Goal: Communication & Community: Answer question/provide support

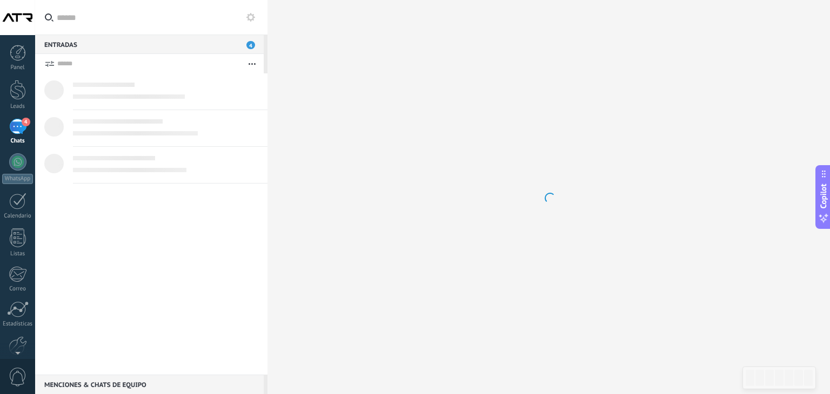
scroll to position [11, 0]
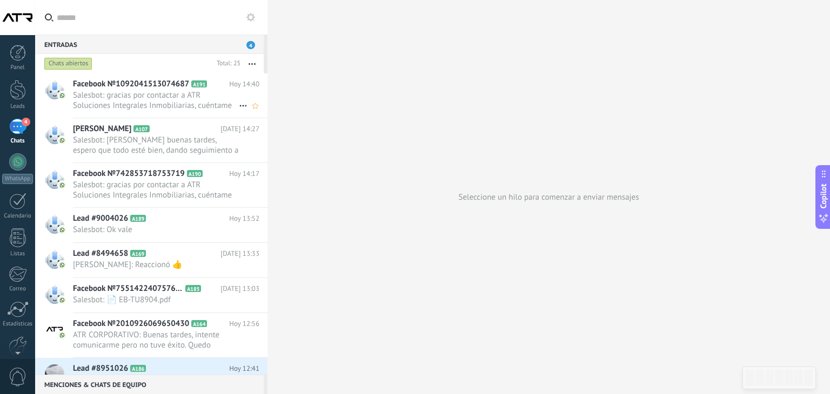
click at [145, 100] on span "Salesbot: gracias por contactar a ATR Soluciones Integrales Inmobiliarias, cuén…" at bounding box center [156, 100] width 166 height 21
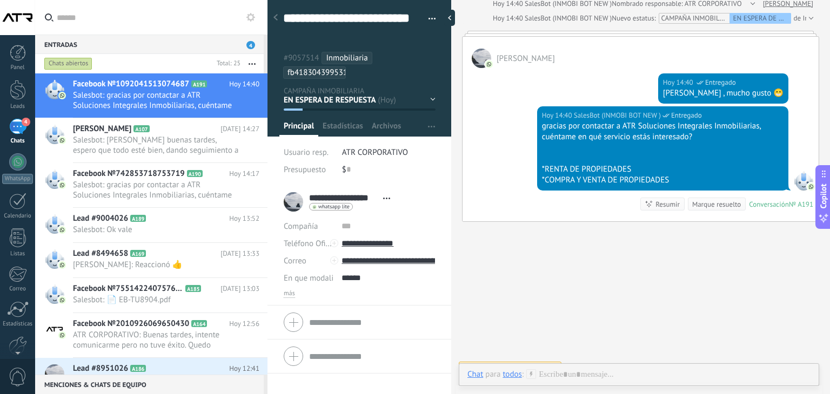
scroll to position [178, 0]
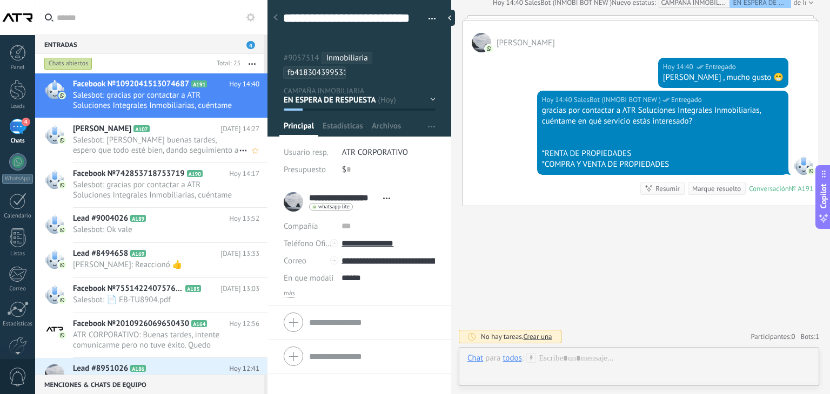
click at [167, 144] on span "Salesbot: [PERSON_NAME] buenas tardes, espero que todo esté bien, dando seguimi…" at bounding box center [156, 145] width 166 height 21
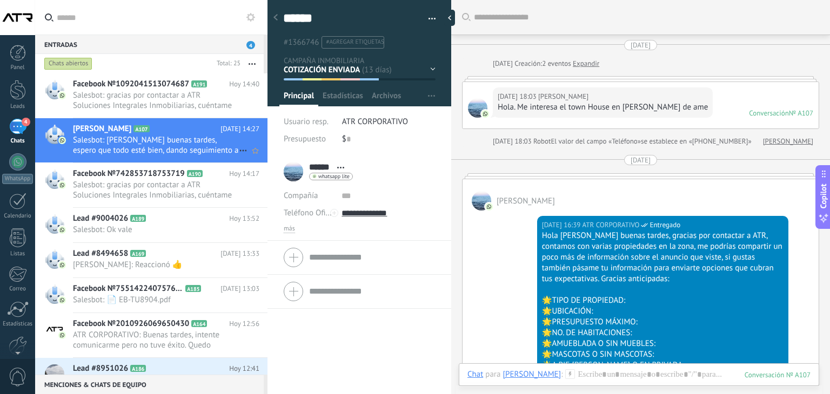
scroll to position [1778, 0]
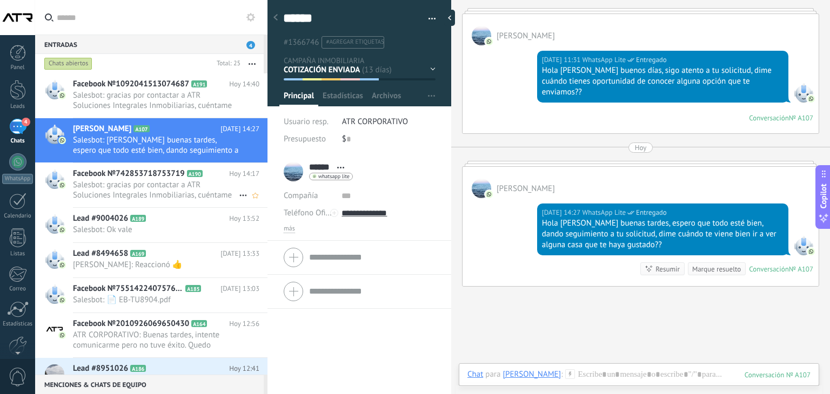
click at [100, 177] on span "Facebook №742853718753719" at bounding box center [129, 174] width 112 height 11
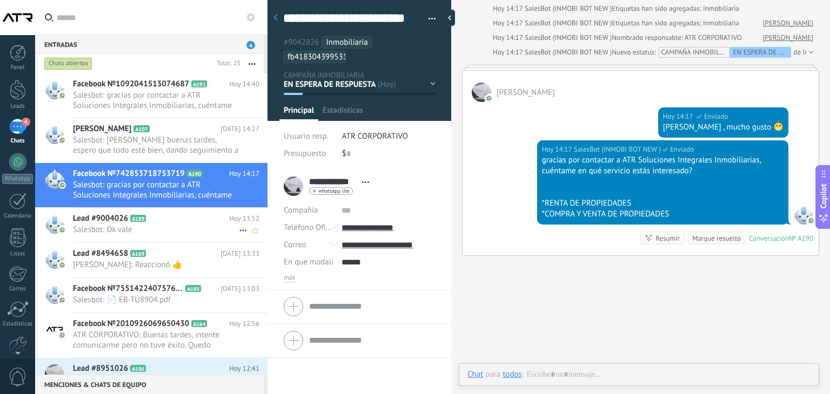
scroll to position [32, 0]
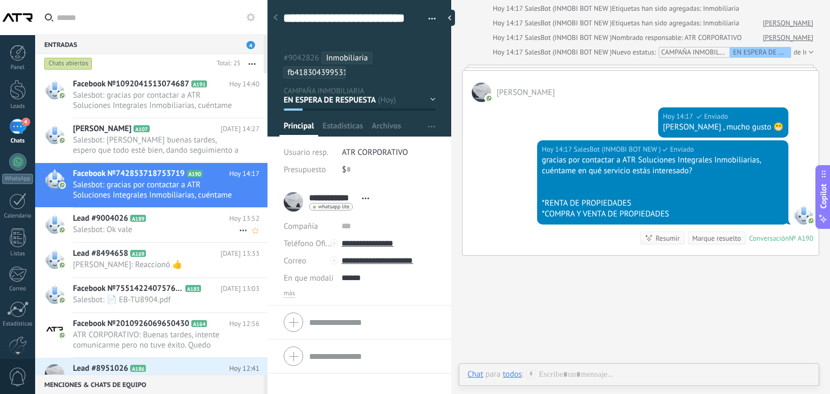
click at [160, 224] on div "Lead #9004026 A189 [DATE] 13:52 Salesbot: Ok vale" at bounding box center [170, 225] width 194 height 34
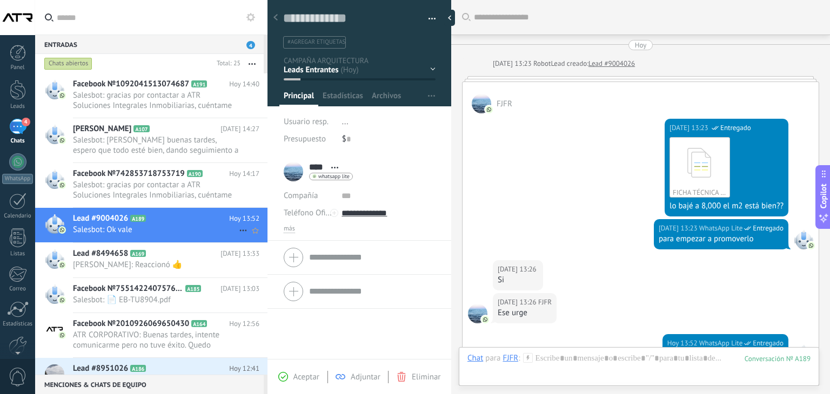
scroll to position [190, 0]
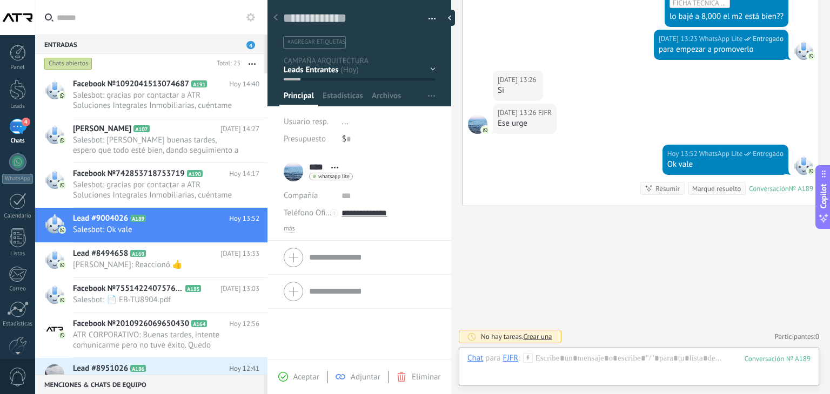
drag, startPoint x: 430, startPoint y: 19, endPoint x: 430, endPoint y: 31, distance: 11.4
click at [430, 19] on span "button" at bounding box center [432, 20] width 8 height 2
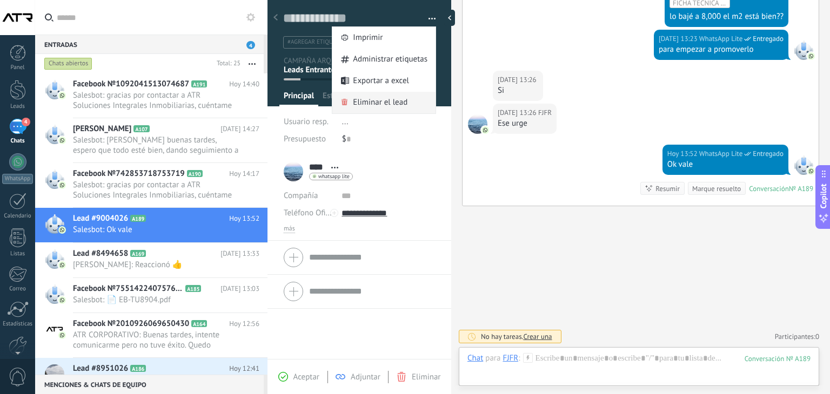
click at [400, 108] on span "Eliminar el lead" at bounding box center [380, 103] width 55 height 22
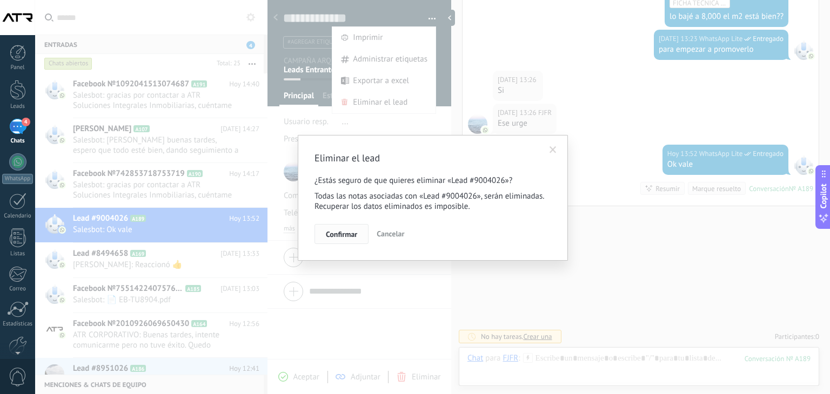
click at [336, 231] on span "Confirmar" at bounding box center [341, 235] width 31 height 8
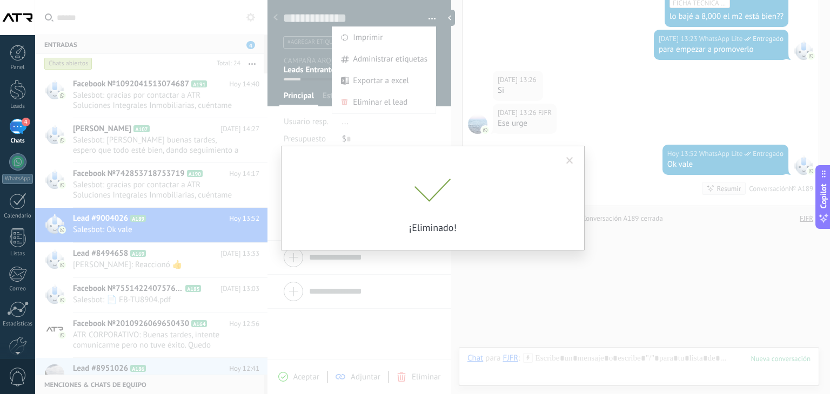
scroll to position [207, 0]
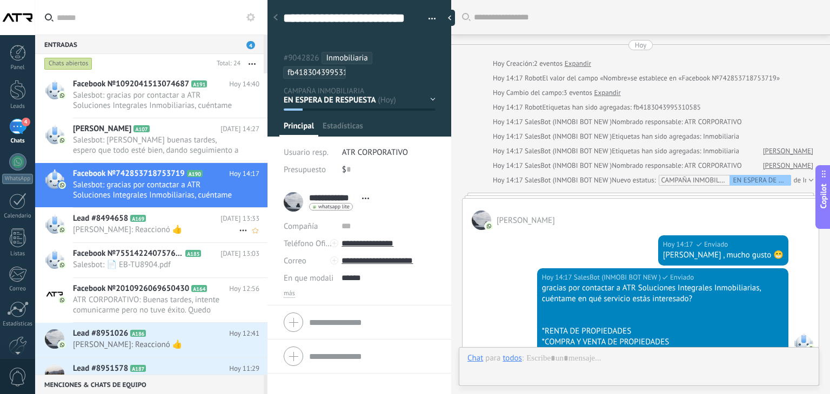
scroll to position [177, 0]
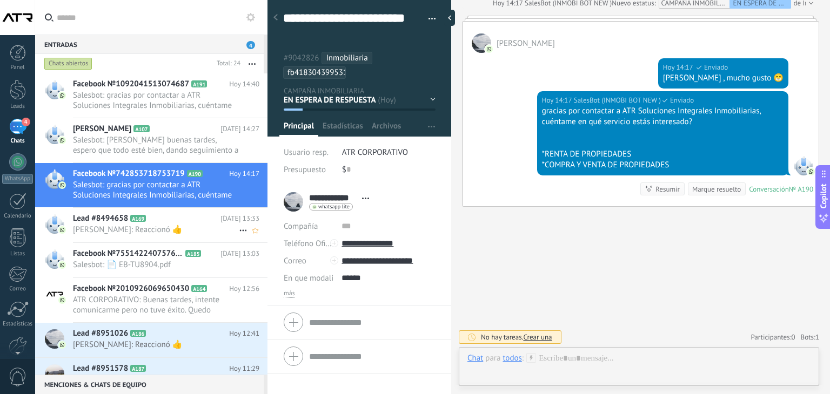
click at [175, 226] on span "[PERSON_NAME]: Reaccionó 👍" at bounding box center [156, 230] width 166 height 10
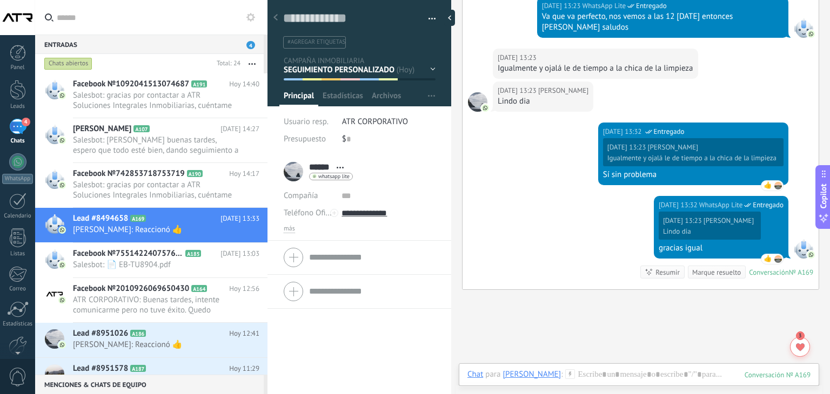
scroll to position [1971, 0]
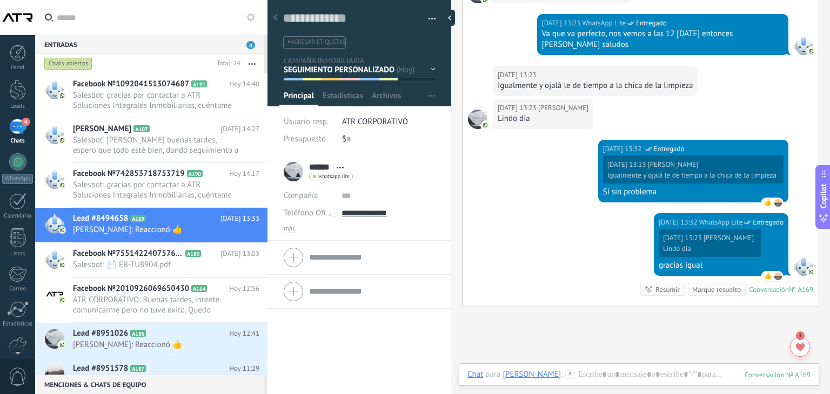
click at [432, 19] on span "button" at bounding box center [432, 20] width 8 height 2
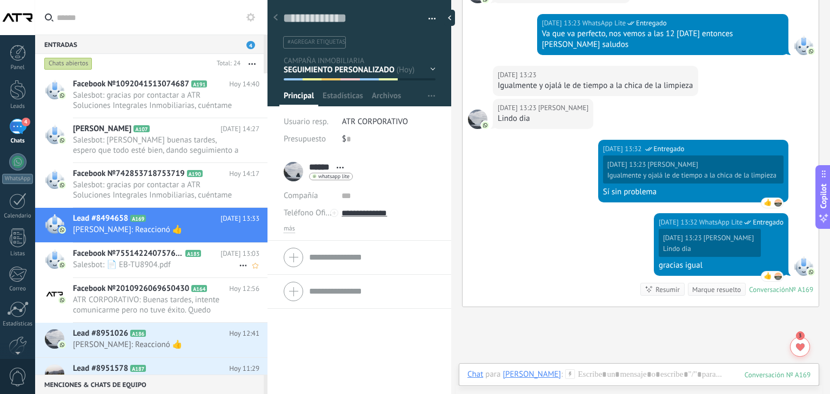
click at [149, 252] on span "Facebook №755142240757622" at bounding box center [128, 253] width 110 height 11
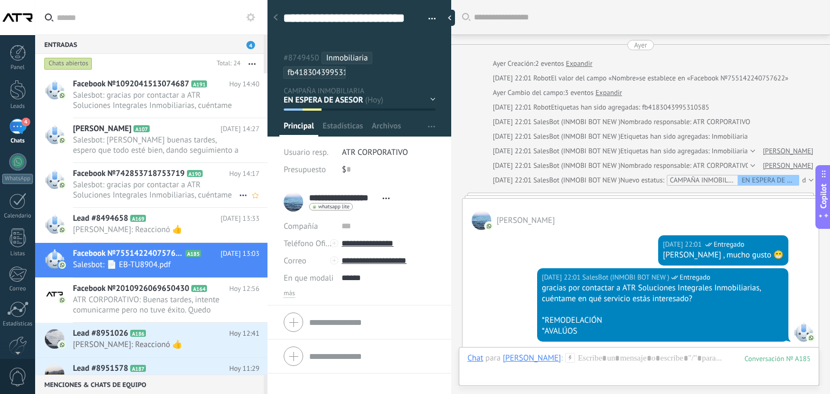
scroll to position [1438, 0]
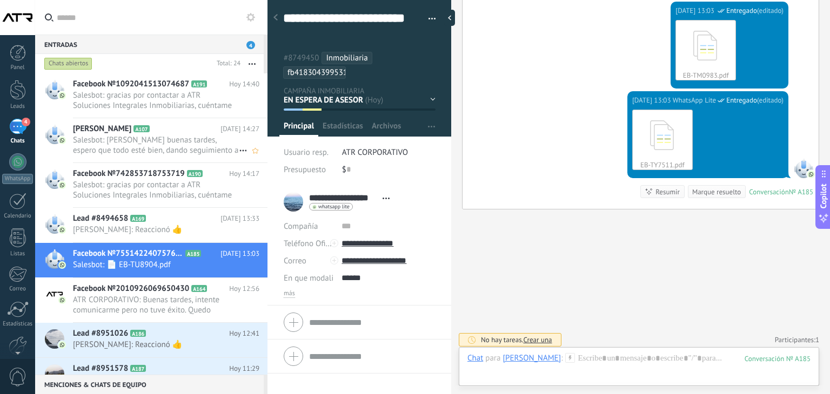
click at [134, 131] on h2 "[PERSON_NAME] A107" at bounding box center [146, 129] width 147 height 11
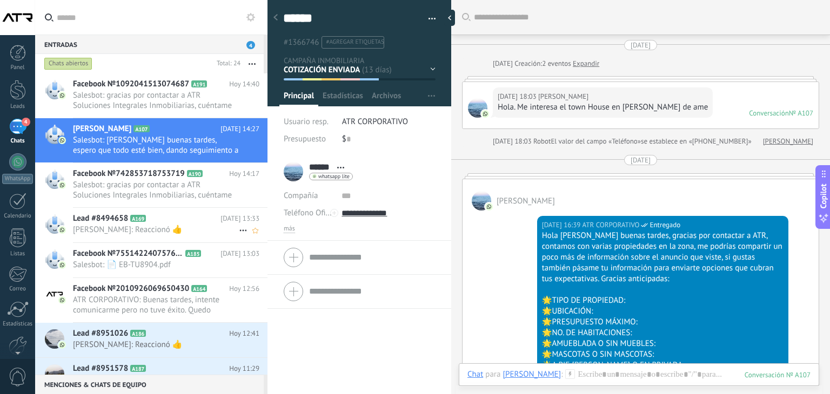
scroll to position [1778, 0]
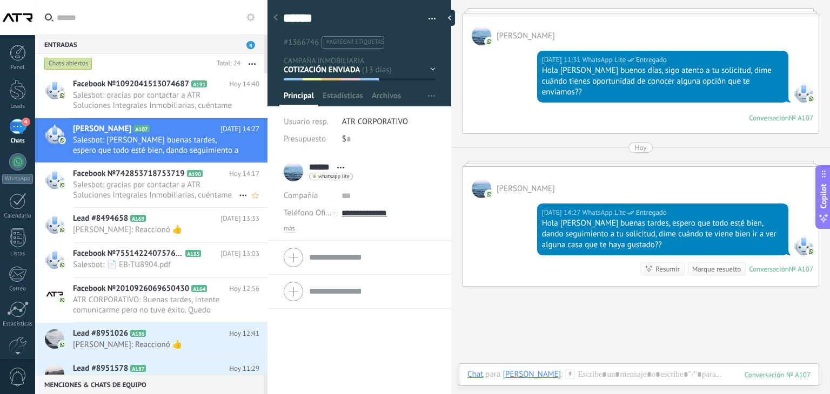
click at [166, 190] on span "Salesbot: gracias por contactar a ATR Soluciones Integrales Inmobiliarias, cuén…" at bounding box center [156, 190] width 166 height 21
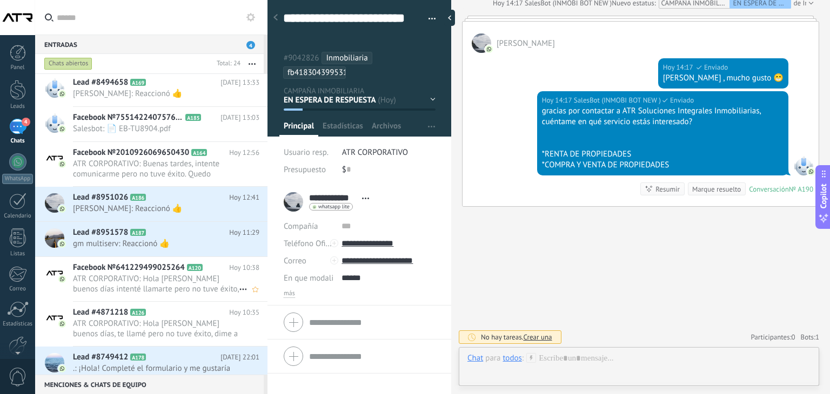
scroll to position [162, 0]
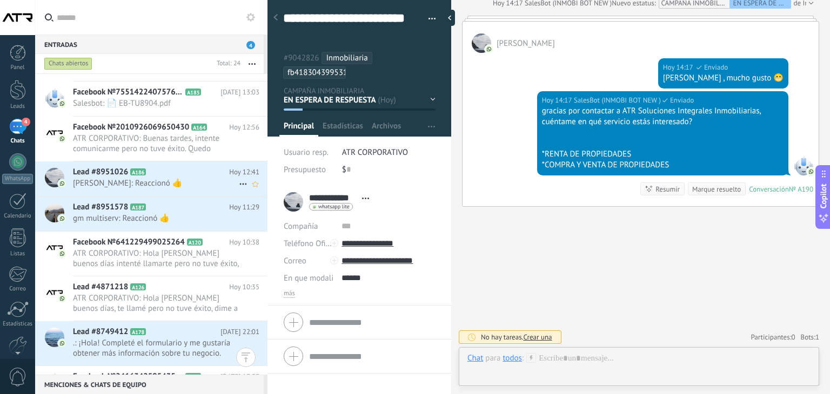
click at [213, 185] on span "[PERSON_NAME]: Reaccionó 👍" at bounding box center [156, 183] width 166 height 10
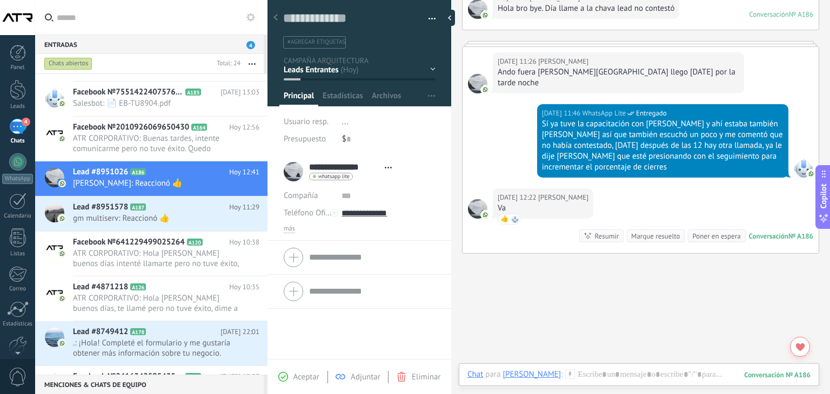
scroll to position [16, 0]
click at [433, 19] on div "Guardar y crear Imprimir Administrar etiquetas Exportar a excel" at bounding box center [359, 21] width 184 height 56
click at [428, 23] on button "button" at bounding box center [428, 19] width 16 height 16
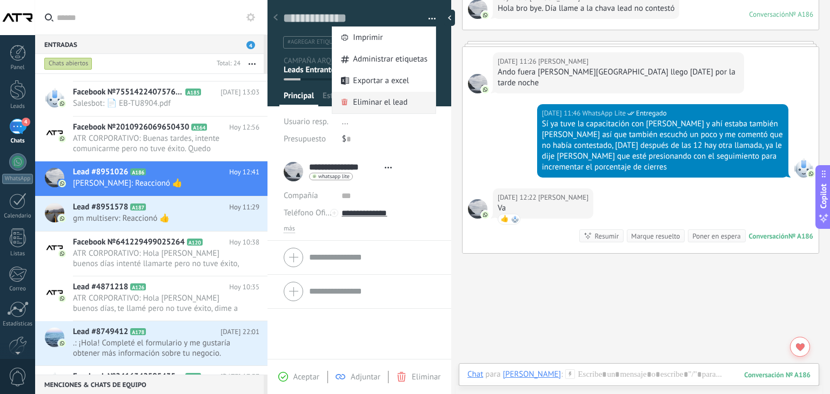
click at [398, 100] on span "Eliminar el lead" at bounding box center [380, 103] width 55 height 22
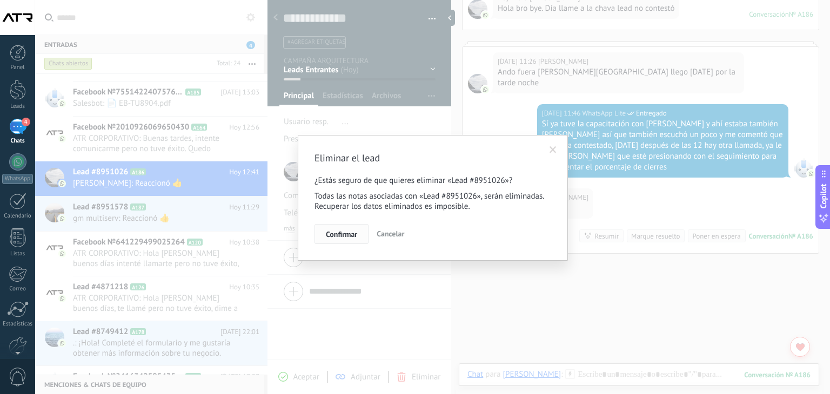
click at [353, 236] on span "Confirmar" at bounding box center [341, 235] width 31 height 8
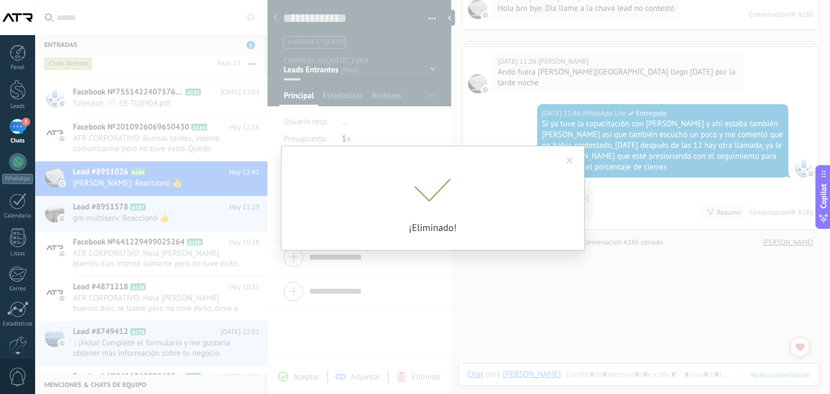
scroll to position [583, 0]
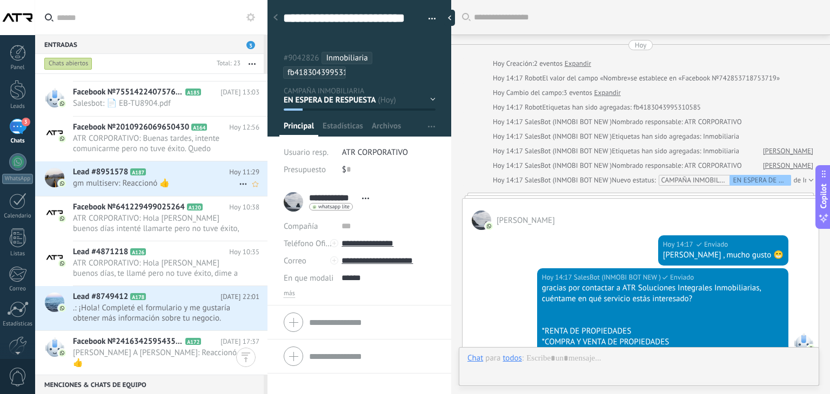
scroll to position [177, 0]
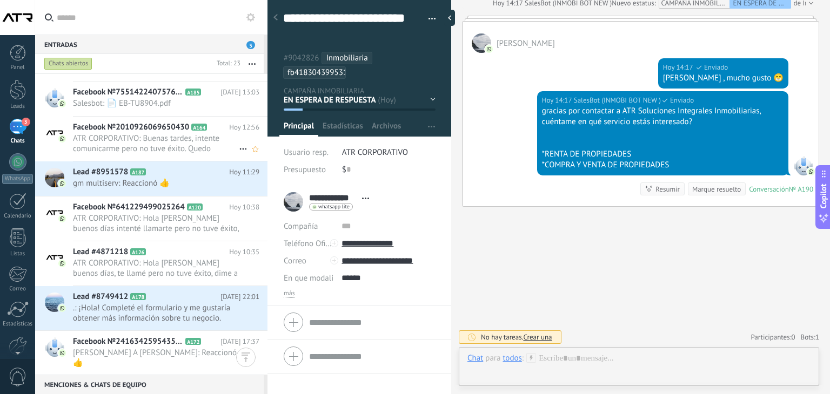
click at [159, 139] on span "ATR CORPORATIVO: Buenas tardes, intente comunicarme pero no tuve éxito. Quedo p…" at bounding box center [156, 143] width 166 height 21
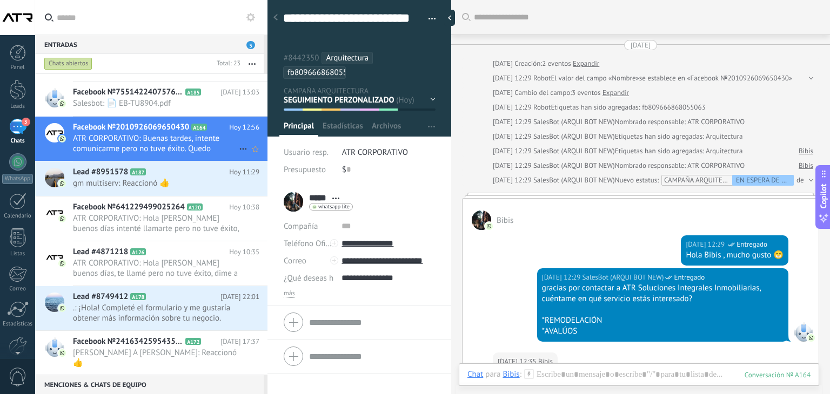
scroll to position [860, 0]
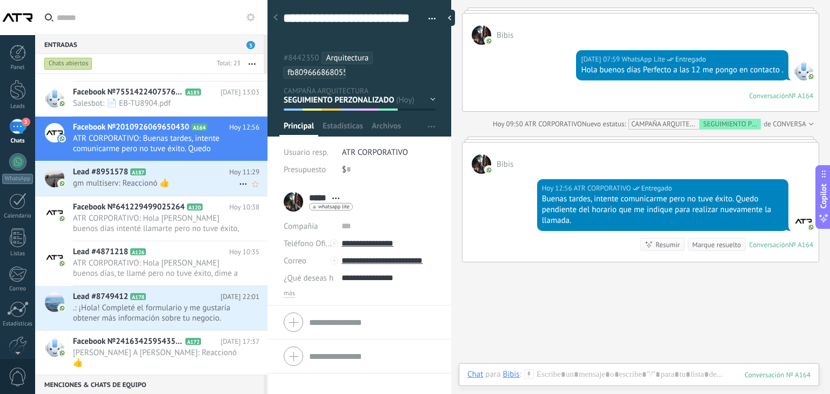
click at [157, 185] on span "gm multiserv: Reaccionó 👍" at bounding box center [156, 183] width 166 height 10
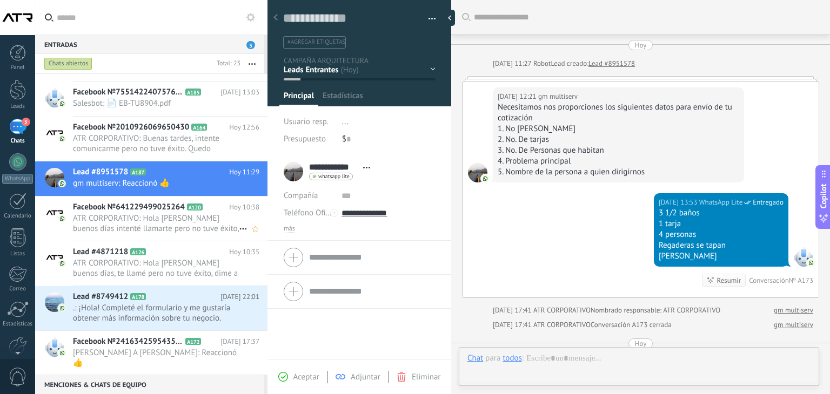
click at [149, 208] on span "Facebook №641229499025264" at bounding box center [129, 207] width 112 height 11
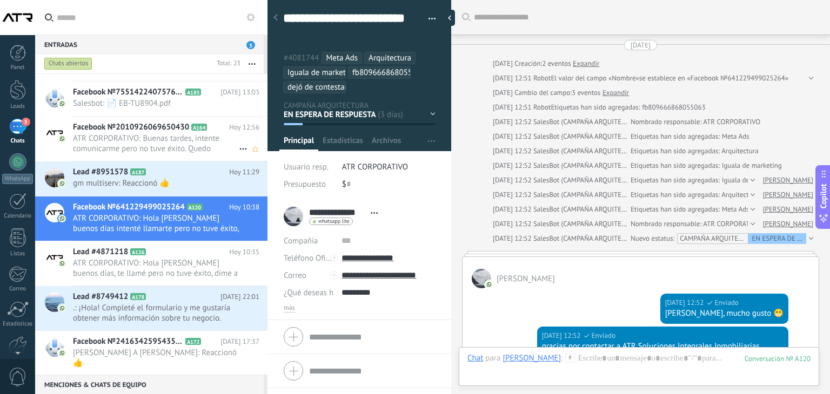
scroll to position [1270, 0]
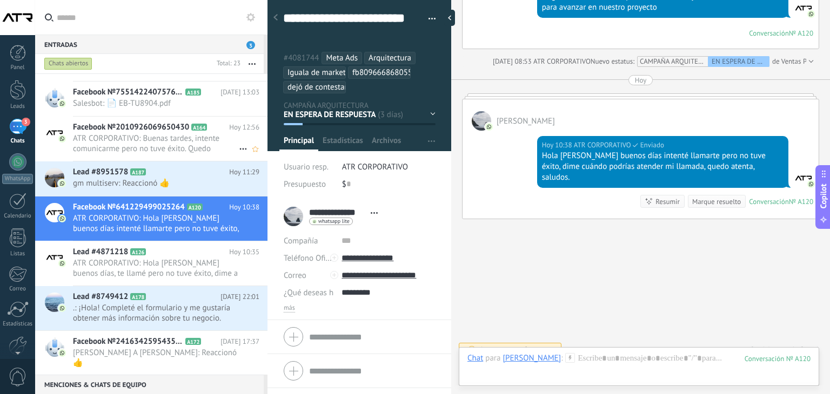
click at [156, 136] on span "ATR CORPORATIVO: Buenas tardes, intente comunicarme pero no tuve éxito. Quedo p…" at bounding box center [156, 143] width 166 height 21
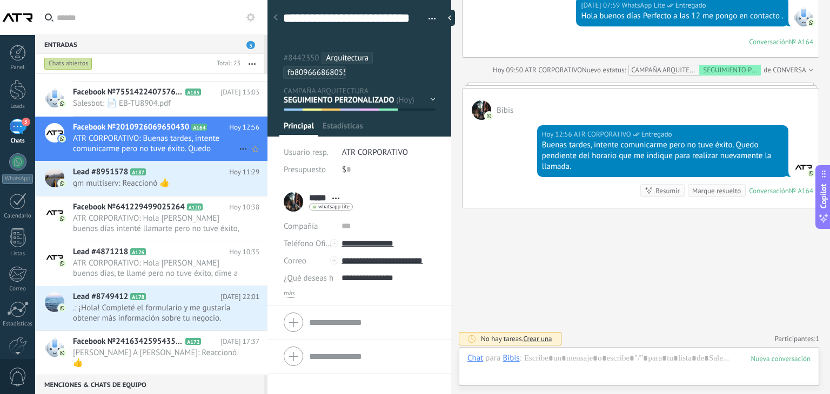
scroll to position [32, 0]
click at [134, 267] on span "ATR CORPORATIVO: Hola [PERSON_NAME] buenos días, te llamé pero no tuve éxito, d…" at bounding box center [156, 268] width 166 height 21
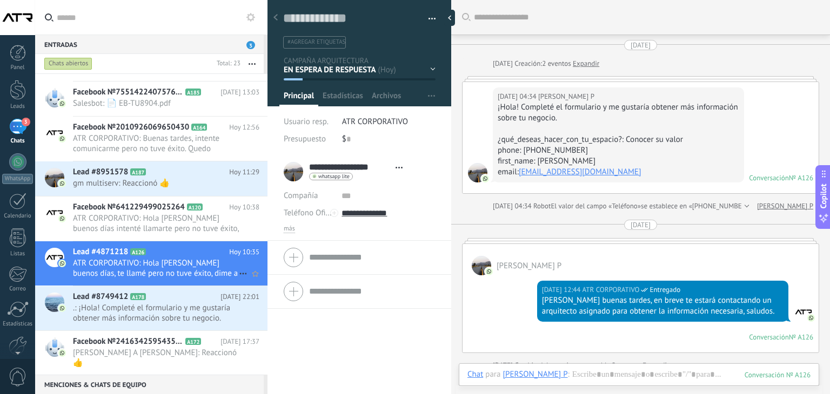
scroll to position [303, 0]
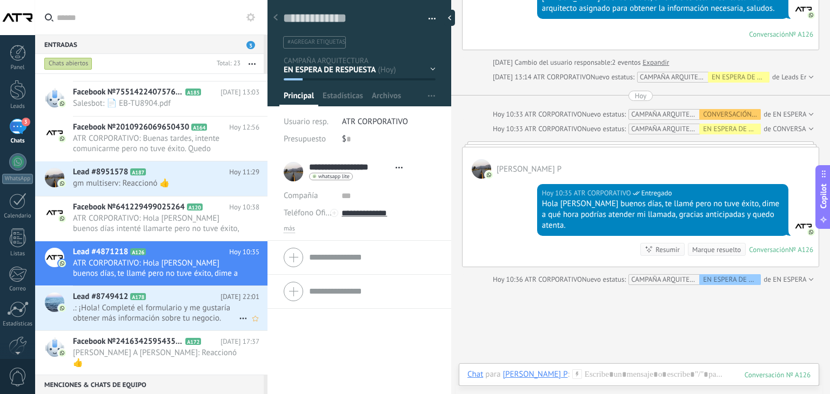
click at [160, 303] on span ".: ¡Hola! Completé el formulario y me gustaría obtener más información sobre tu…" at bounding box center [156, 313] width 166 height 21
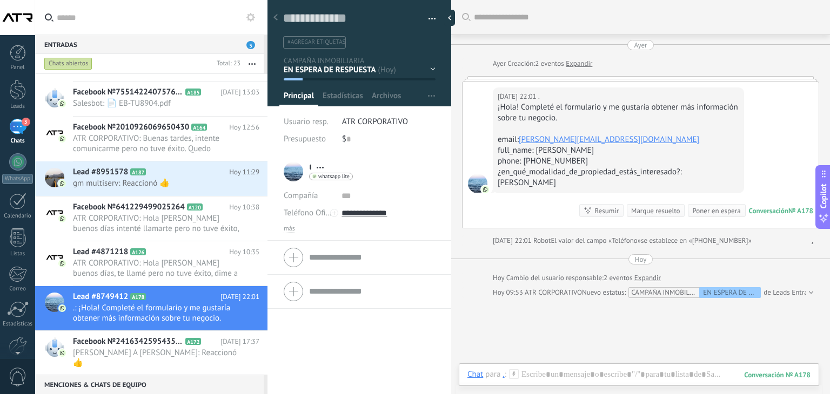
click at [0, 0] on div "EN ESPERA DE RESPUESTA EN ESPERA DE ASESOR CONVERSACIÓN INICIADA SEGUIMIENTO PO…" at bounding box center [0, 0] width 0 height 0
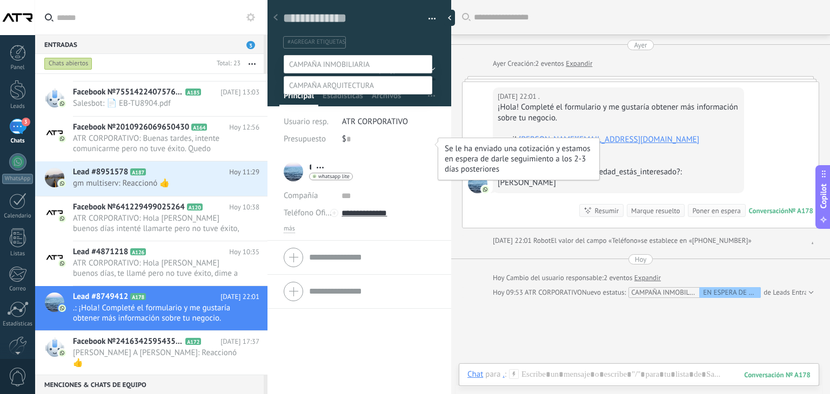
click at [0, 0] on label "COTIZACIÓN ENVIADA" at bounding box center [0, 0] width 0 height 0
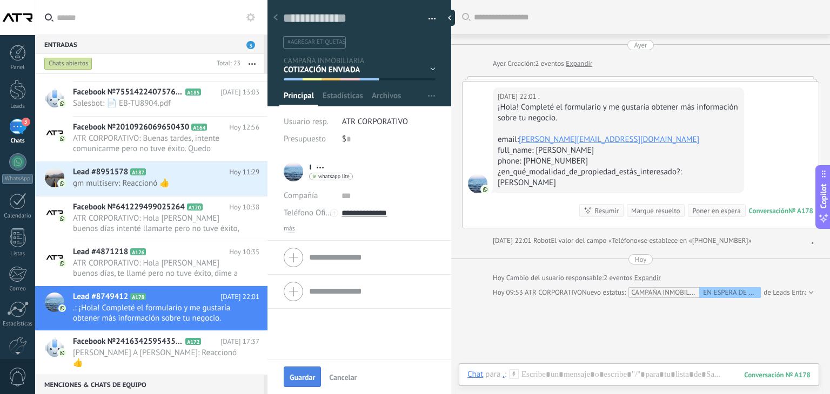
click at [311, 379] on span "Guardar" at bounding box center [302, 378] width 25 height 8
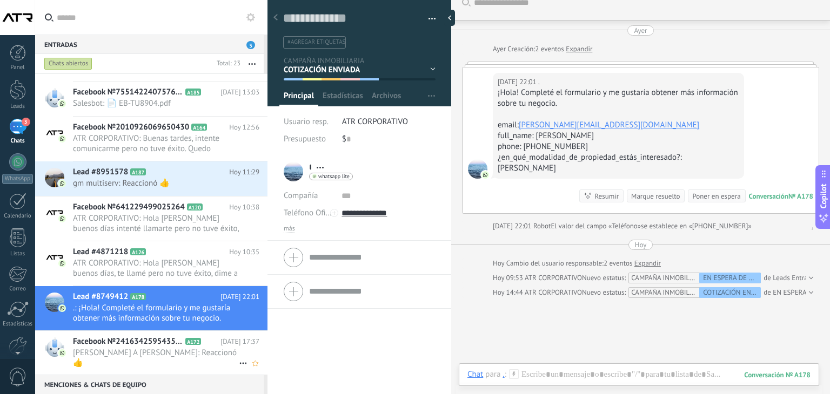
click at [136, 338] on span "Facebook №2416342595435385" at bounding box center [128, 341] width 110 height 11
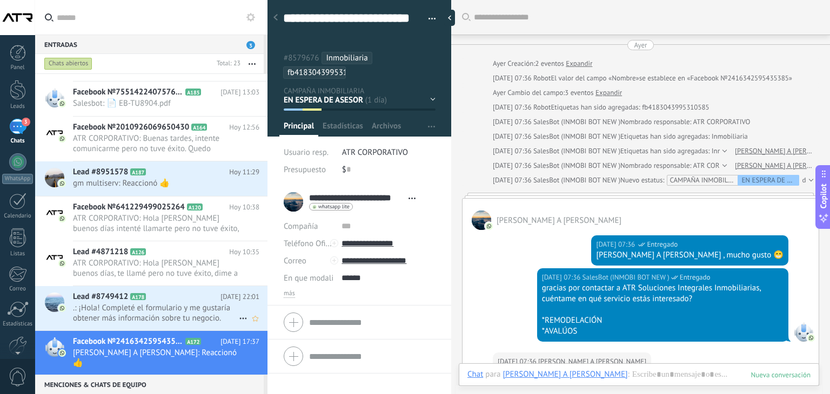
scroll to position [1215, 0]
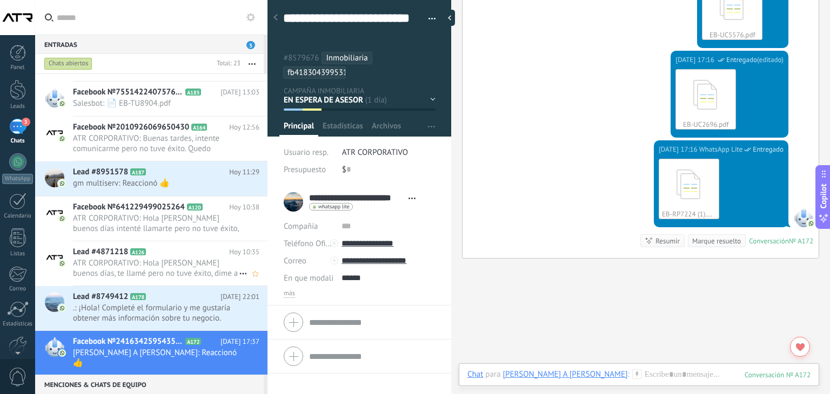
click at [156, 260] on span "ATR CORPORATIVO: Hola [PERSON_NAME] buenos días, te llamé pero no tuve éxito, d…" at bounding box center [156, 268] width 166 height 21
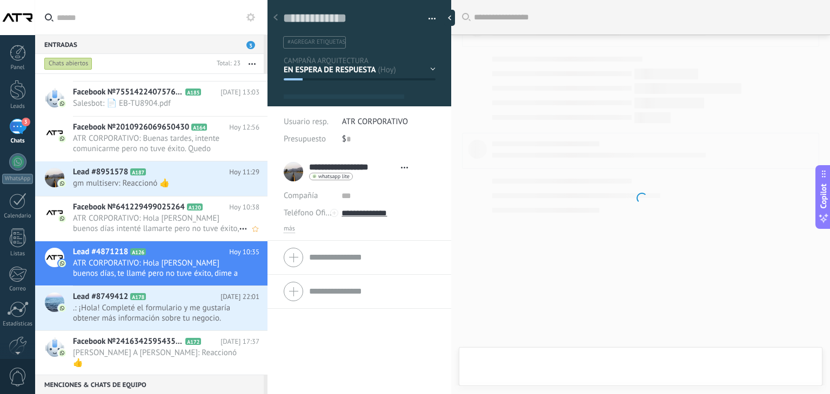
click at [147, 213] on span "ATR CORPORATIVO: Hola [PERSON_NAME] buenos días intenté llamarte pero no tuve é…" at bounding box center [156, 223] width 166 height 21
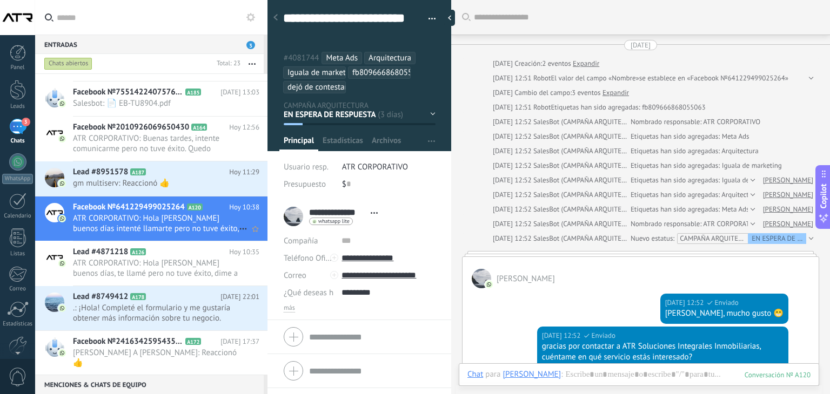
scroll to position [1221, 0]
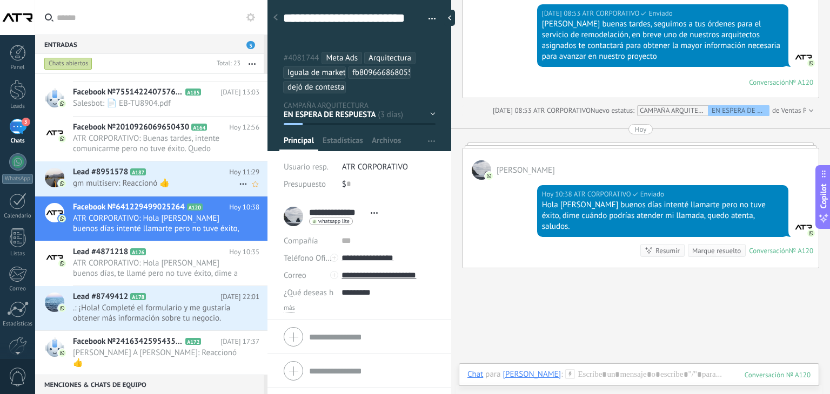
click at [145, 180] on span "gm multiserv: Reaccionó 👍" at bounding box center [156, 183] width 166 height 10
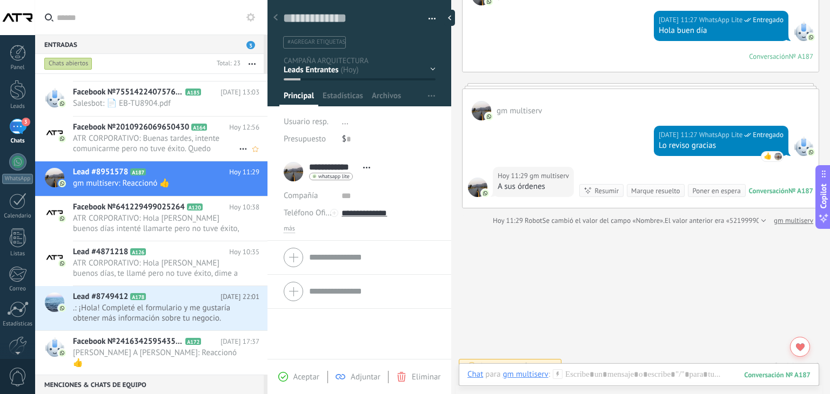
scroll to position [16, 0]
click at [162, 128] on span "Facebook №2010926069650430" at bounding box center [131, 127] width 116 height 11
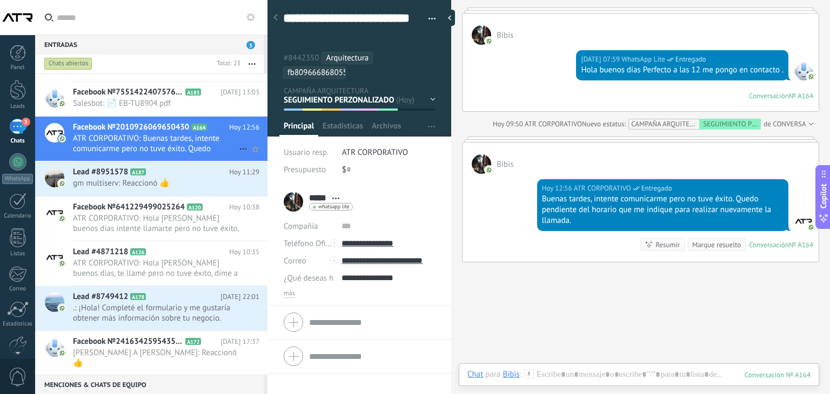
scroll to position [32, 0]
click at [133, 223] on span "ATR CORPORATIVO: Hola [PERSON_NAME] buenos días intenté llamarte pero no tuve é…" at bounding box center [156, 223] width 166 height 21
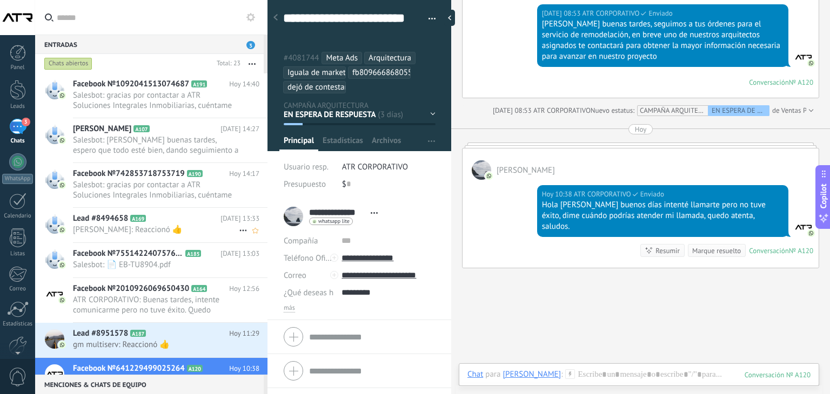
click at [146, 227] on span "[PERSON_NAME]: Reaccionó 👍" at bounding box center [156, 230] width 166 height 10
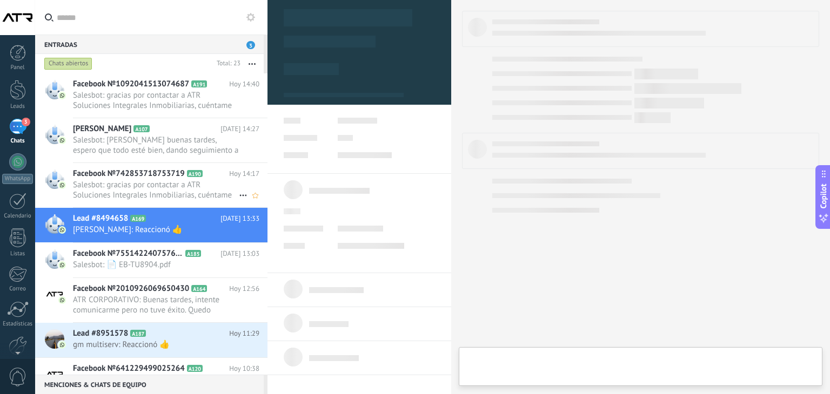
click at [160, 180] on span "Salesbot: gracias por contactar a ATR Soluciones Integrales Inmobiliarias, cuén…" at bounding box center [156, 190] width 166 height 21
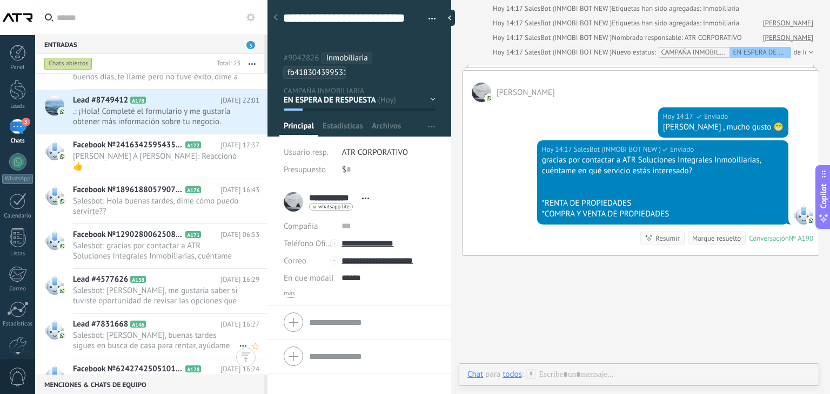
scroll to position [378, 0]
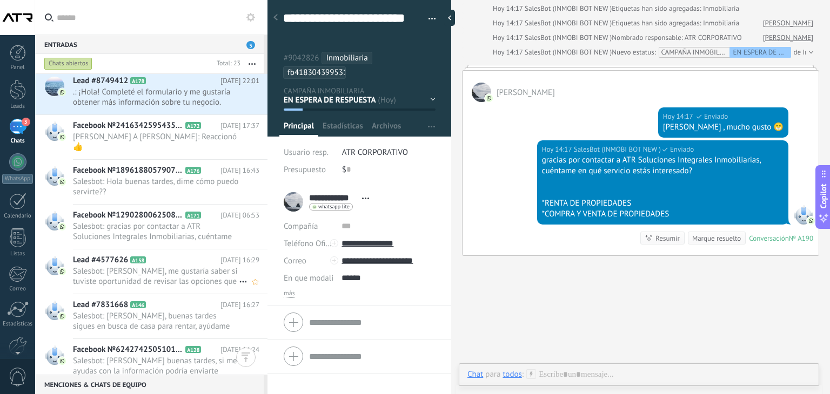
click at [171, 266] on span "Salesbot: [PERSON_NAME], me gustaría saber si tuviste oportunidad de revisar la…" at bounding box center [156, 276] width 166 height 21
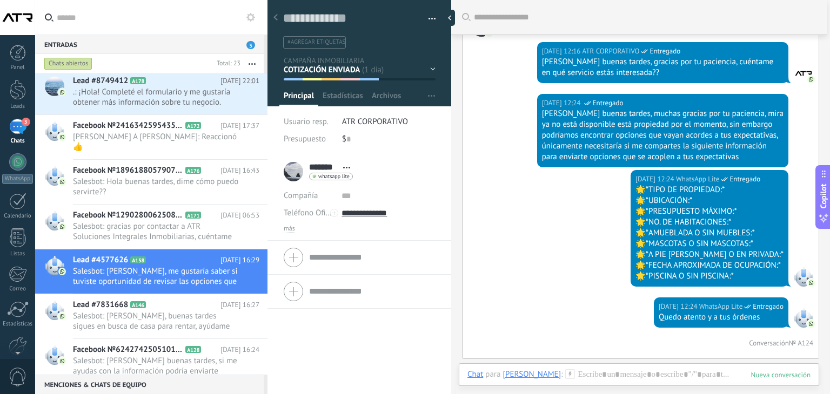
scroll to position [249, 0]
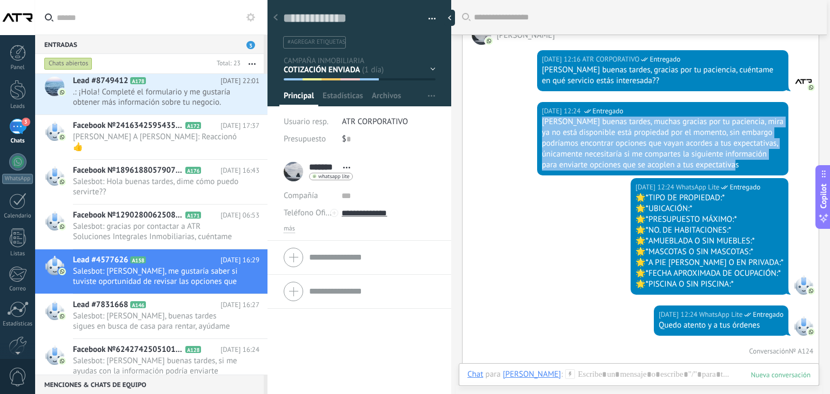
drag, startPoint x: 747, startPoint y: 165, endPoint x: 528, endPoint y: 124, distance: 223.1
click at [528, 124] on div "[DATE] 12:24 WhatsApp Lite Entregado [PERSON_NAME] buenas tardes, muchas gracia…" at bounding box center [640, 140] width 356 height 76
copy div "[PERSON_NAME] buenas tardes, muchas gracias por tu paciencia, mira ya no está d…"
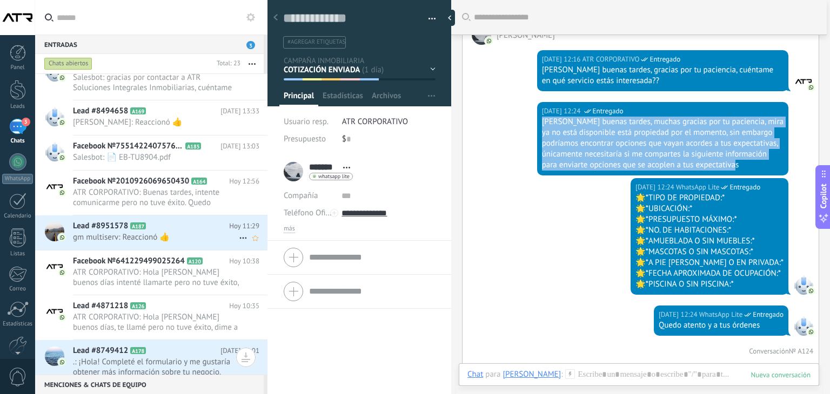
scroll to position [0, 0]
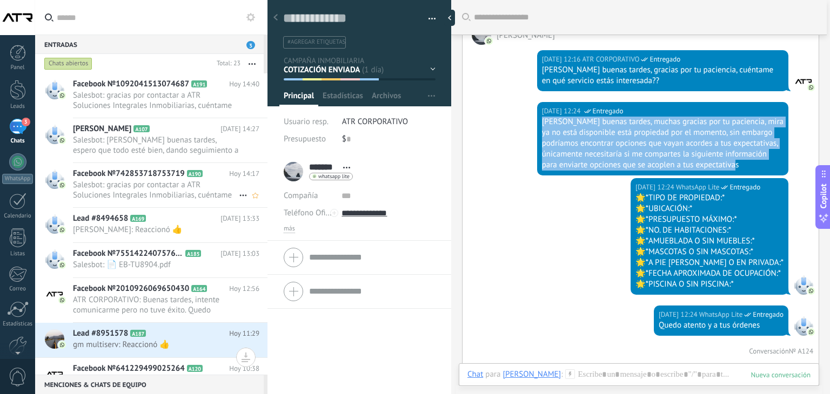
click at [184, 186] on span "Salesbot: gracias por contactar a ATR Soluciones Integrales Inmobiliarias, cuén…" at bounding box center [156, 190] width 166 height 21
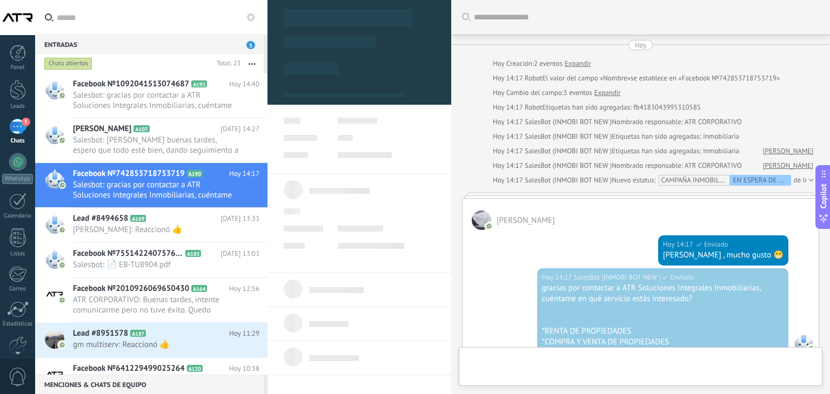
type textarea "**********"
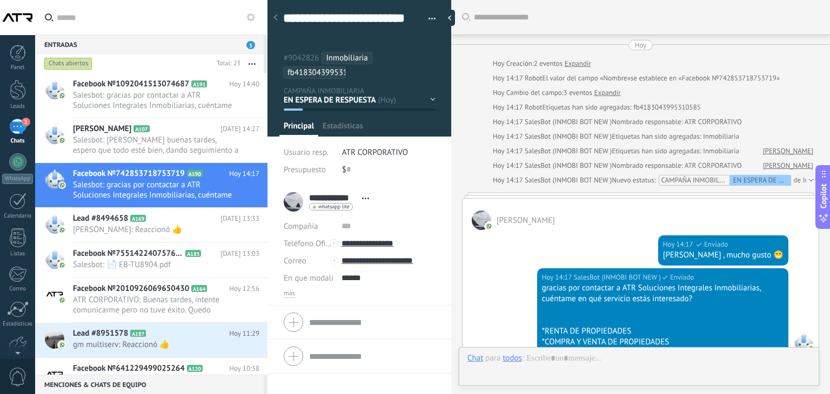
scroll to position [177, 0]
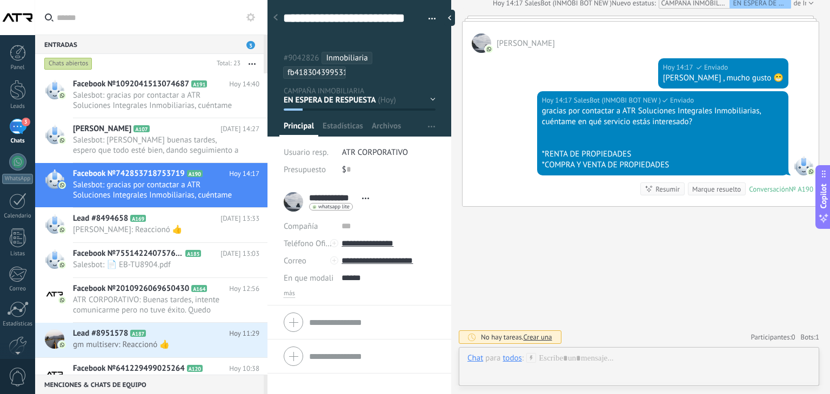
click at [509, 359] on div "todos" at bounding box center [511, 358] width 19 height 10
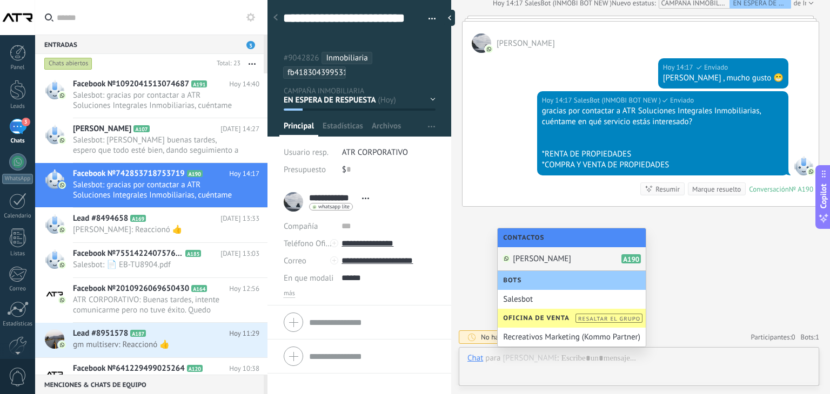
click at [534, 257] on span "[PERSON_NAME]" at bounding box center [542, 259] width 58 height 10
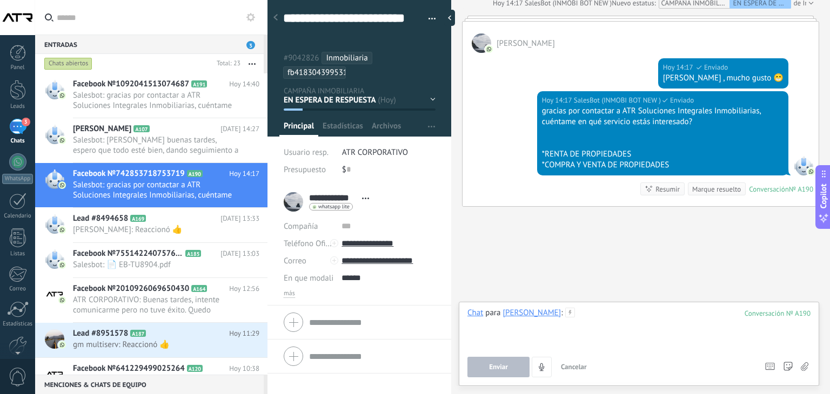
paste div
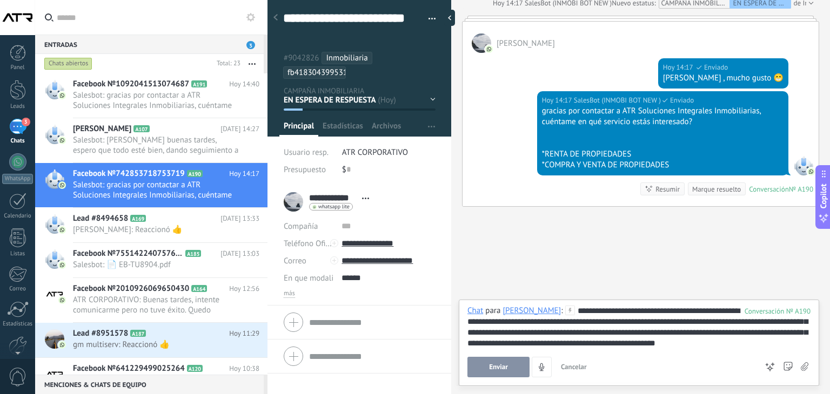
click at [609, 307] on div "**********" at bounding box center [638, 327] width 343 height 43
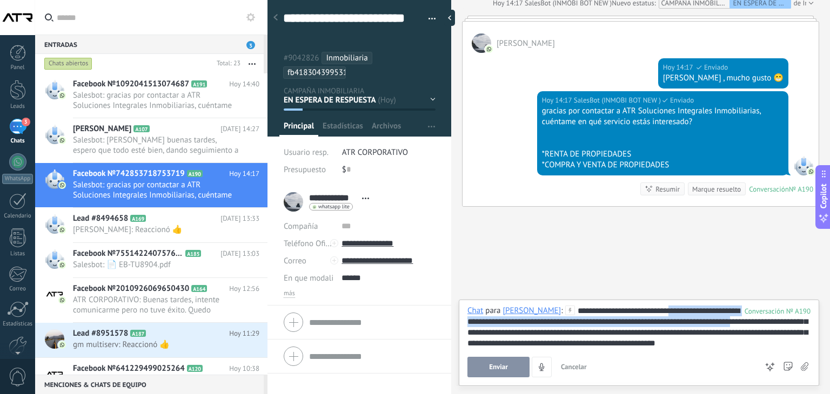
drag, startPoint x: 752, startPoint y: 324, endPoint x: 662, endPoint y: 313, distance: 91.4
click at [662, 313] on div "**********" at bounding box center [638, 327] width 343 height 43
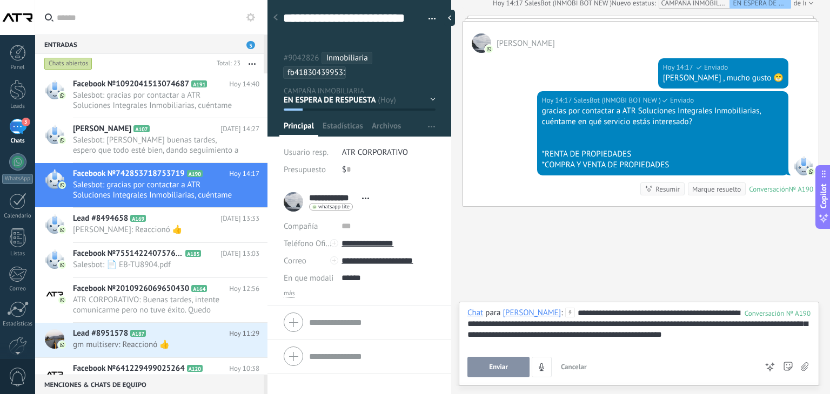
click at [754, 333] on div "**********" at bounding box center [638, 328] width 343 height 41
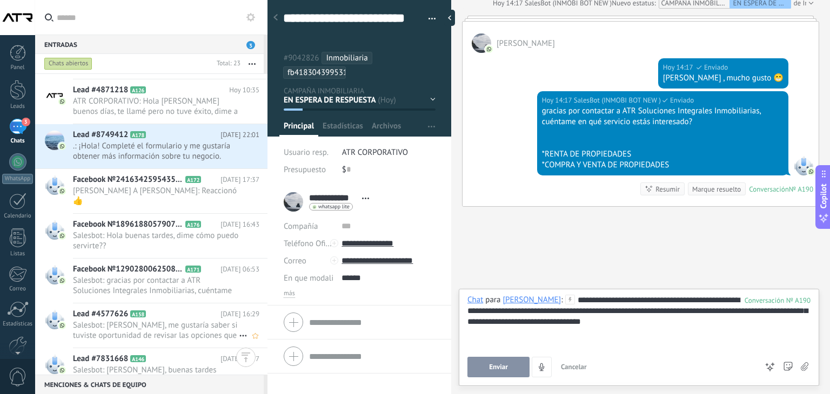
scroll to position [378, 0]
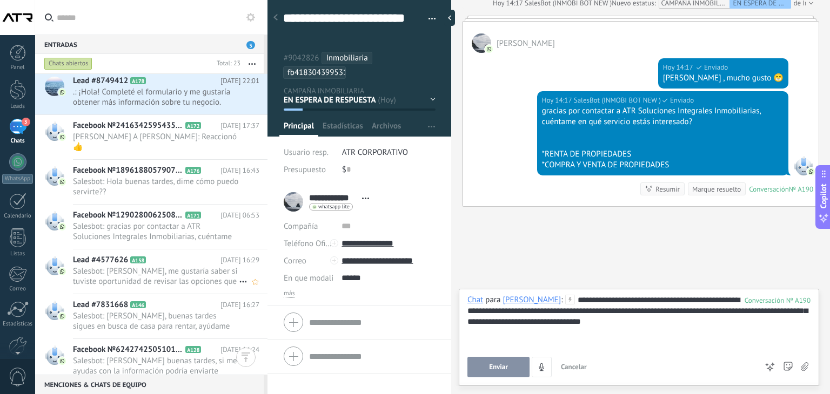
click at [189, 271] on span "Salesbot: [PERSON_NAME], me gustaría saber si tuviste oportunidad de revisar la…" at bounding box center [156, 276] width 166 height 21
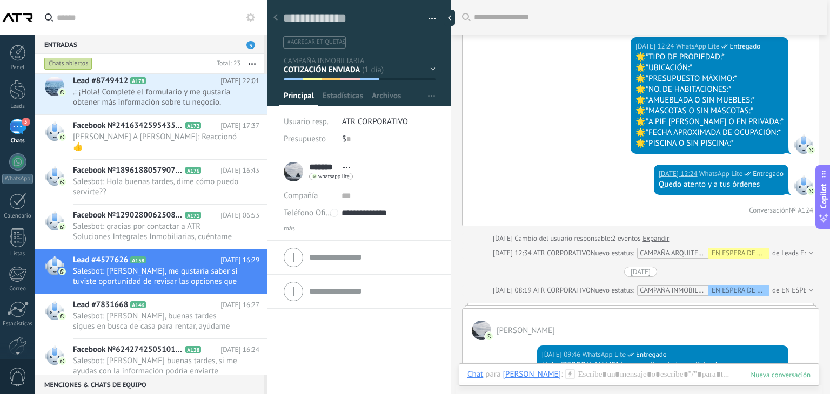
scroll to position [315, 0]
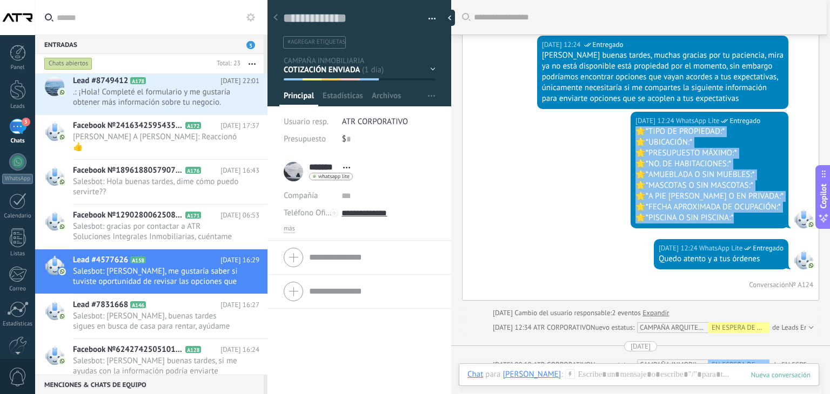
drag, startPoint x: 738, startPoint y: 217, endPoint x: 632, endPoint y: 132, distance: 135.6
click at [632, 132] on div "[DATE] 12:24 WhatsApp Lite Entregado 🌟*TIPO DE PROPIEDAD:* 🌟*UBICACIÓN:* 🌟*PRES…" at bounding box center [709, 170] width 158 height 117
copy div "🌟*TIPO DE PROPIEDAD:* 🌟*UBICACIÓN:* 🌟*PRESUPUESTO MÁXIMO:* 🌟*NO. DE HABITACIONE…"
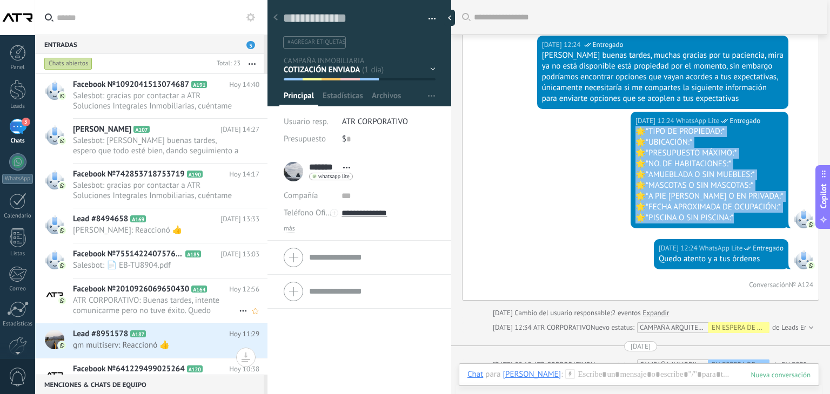
scroll to position [0, 0]
click at [161, 186] on span "Salesbot: gracias por contactar a ATR Soluciones Integrales Inmobiliarias, cuén…" at bounding box center [156, 190] width 166 height 21
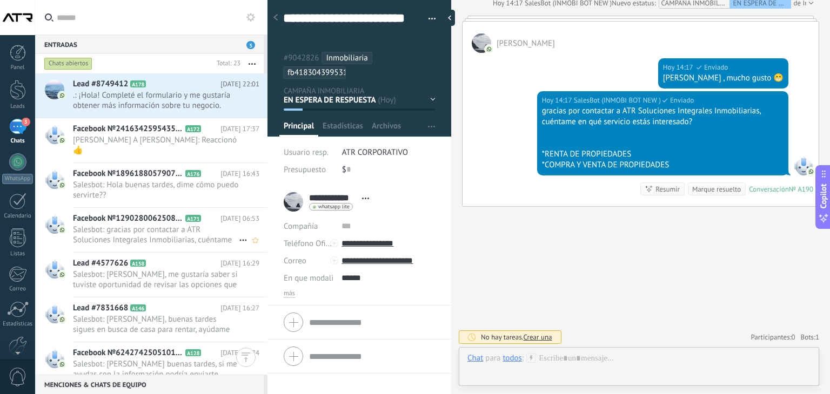
scroll to position [378, 0]
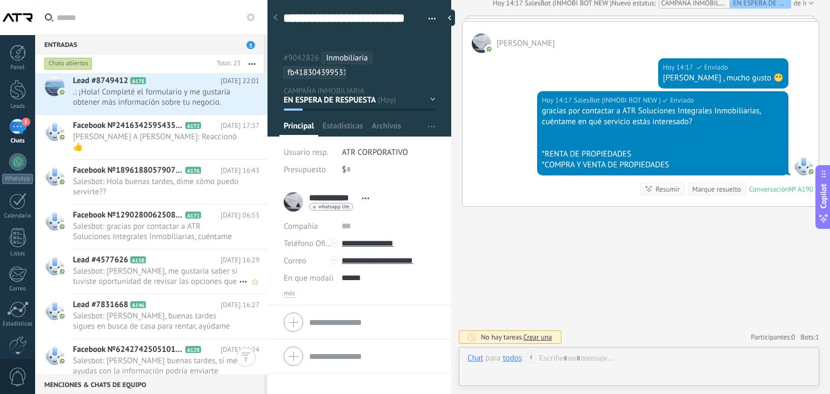
click at [175, 268] on span "Salesbot: [PERSON_NAME], me gustaría saber si tuviste oportunidad de revisar la…" at bounding box center [156, 276] width 166 height 21
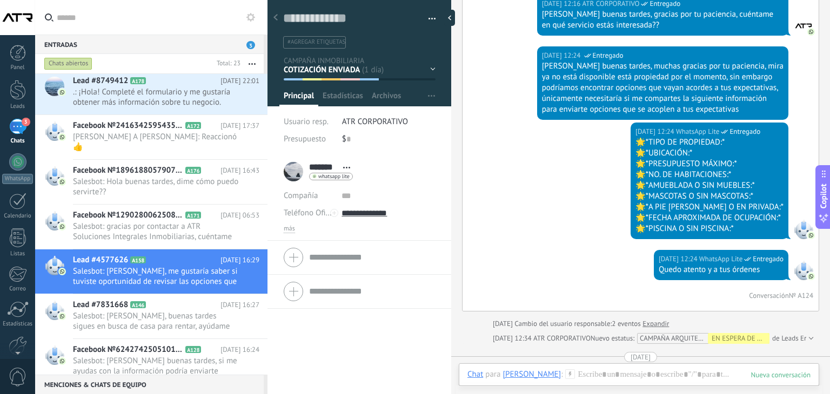
scroll to position [303, 0]
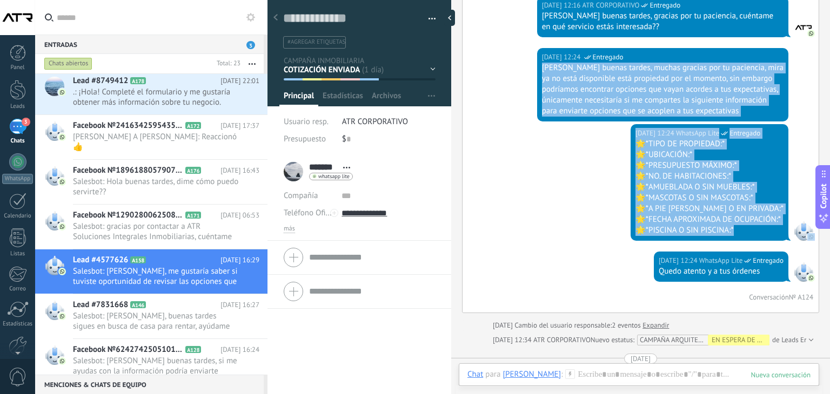
drag, startPoint x: 541, startPoint y: 65, endPoint x: 732, endPoint y: 231, distance: 253.1
click at [732, 231] on div "[DATE] 12:16 ATR CORPORATIVO Entregado Hola [PERSON_NAME] buenas tardes, gracia…" at bounding box center [640, 152] width 356 height 322
copy div "Hola [PERSON_NAME] buenas tardes, muchas gracias por tu paciencia, mira ya no e…"
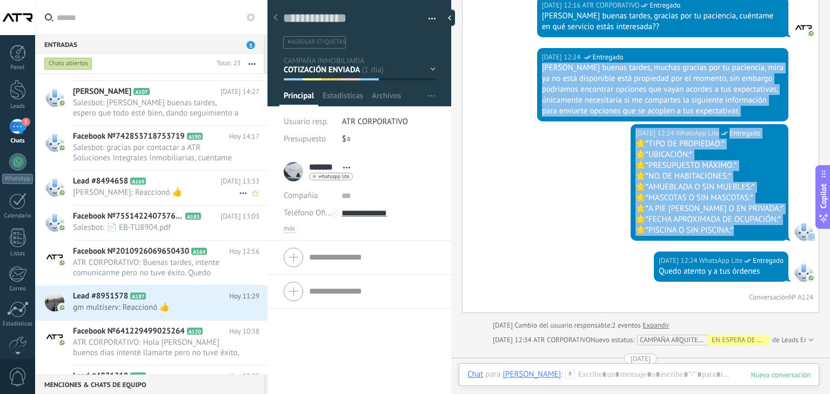
scroll to position [0, 0]
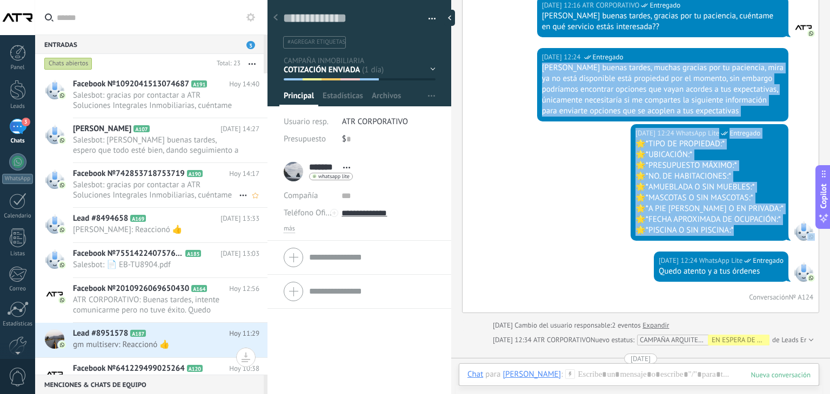
click at [130, 184] on span "Salesbot: gracias por contactar a ATR Soluciones Integrales Inmobiliarias, cuén…" at bounding box center [156, 190] width 166 height 21
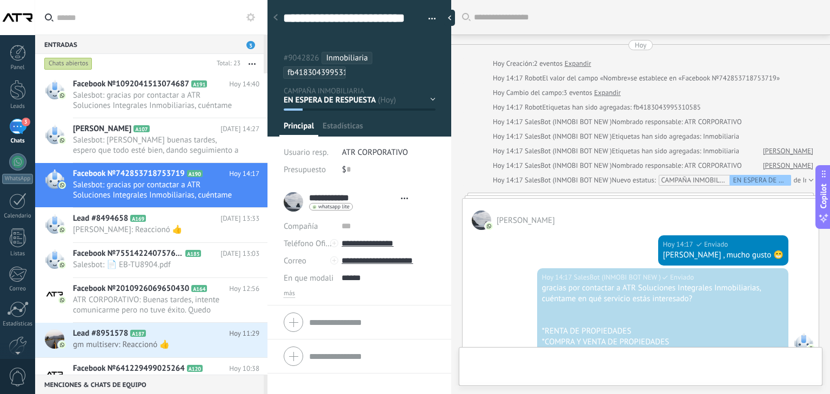
type textarea "**********"
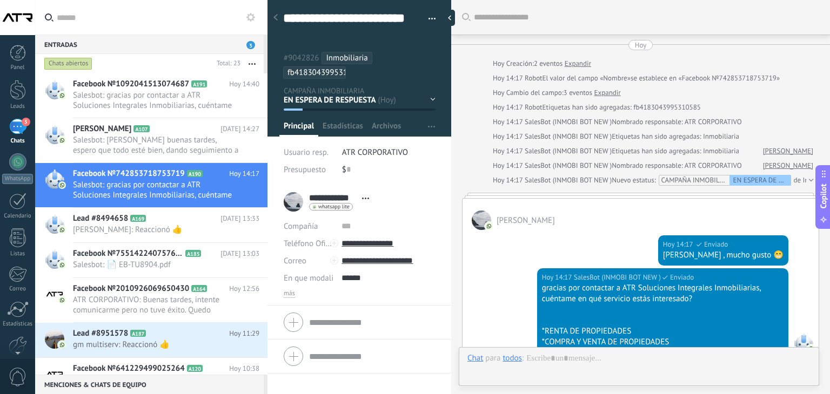
scroll to position [177, 0]
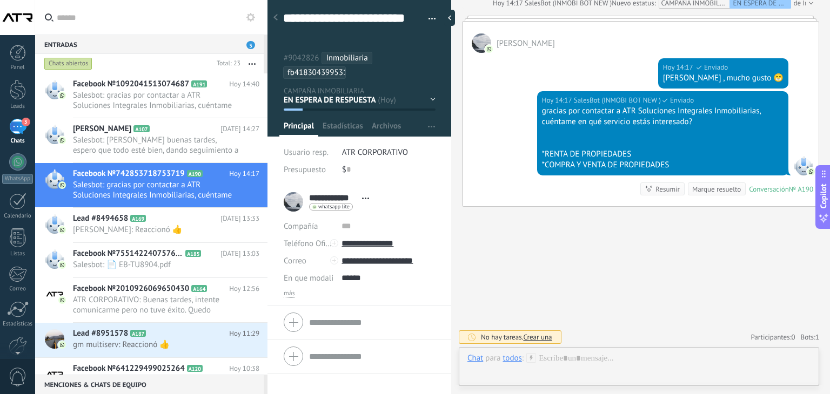
click at [511, 361] on div "todos" at bounding box center [511, 358] width 19 height 10
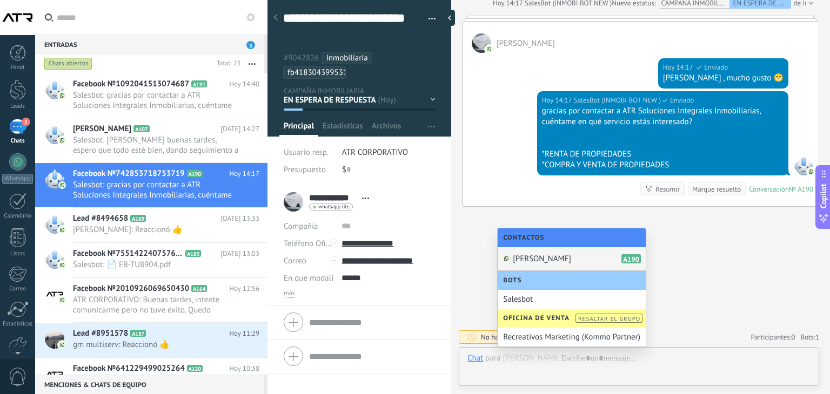
click at [529, 259] on span "[PERSON_NAME]" at bounding box center [542, 259] width 58 height 10
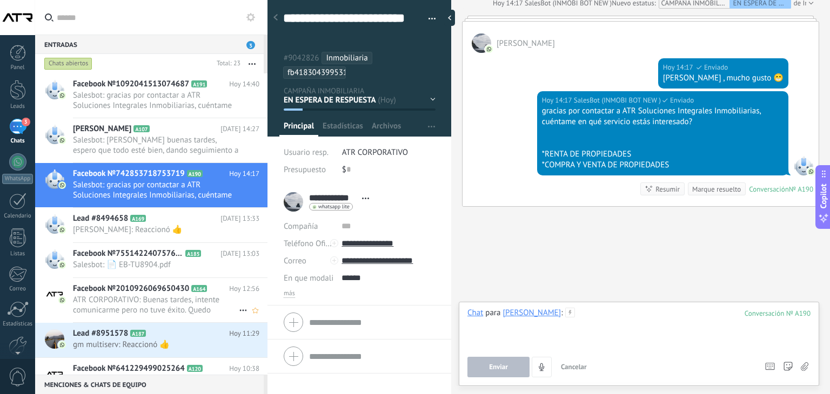
paste div
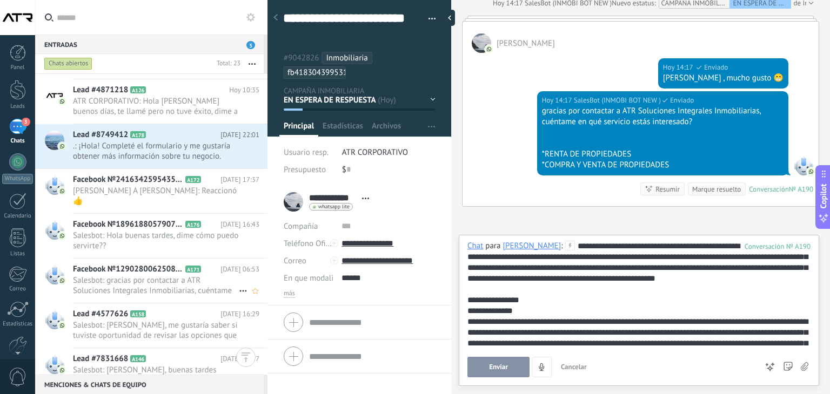
scroll to position [378, 0]
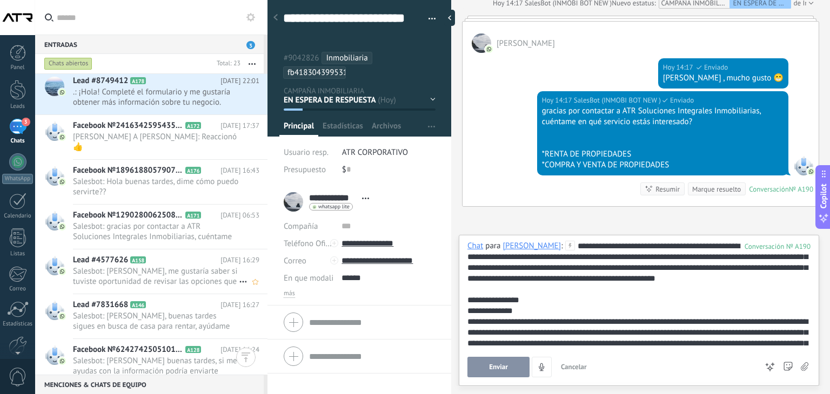
click at [164, 266] on span "Salesbot: [PERSON_NAME], me gustaría saber si tuviste oportunidad de revisar la…" at bounding box center [156, 276] width 166 height 21
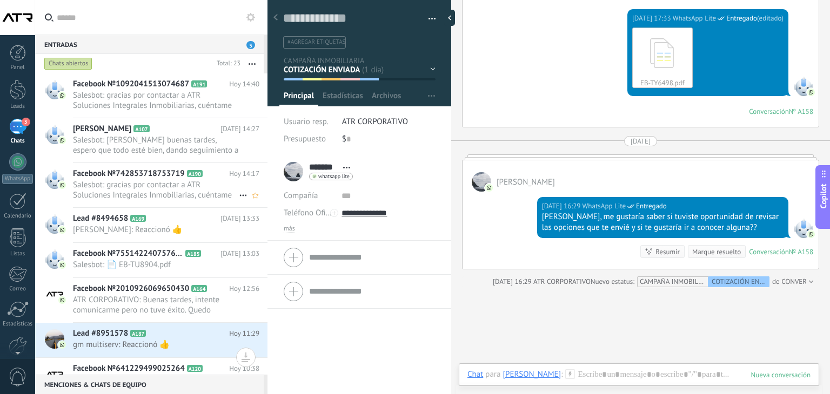
click at [140, 192] on span "Salesbot: gracias por contactar a ATR Soluciones Integrales Inmobiliarias, cuén…" at bounding box center [156, 190] width 166 height 21
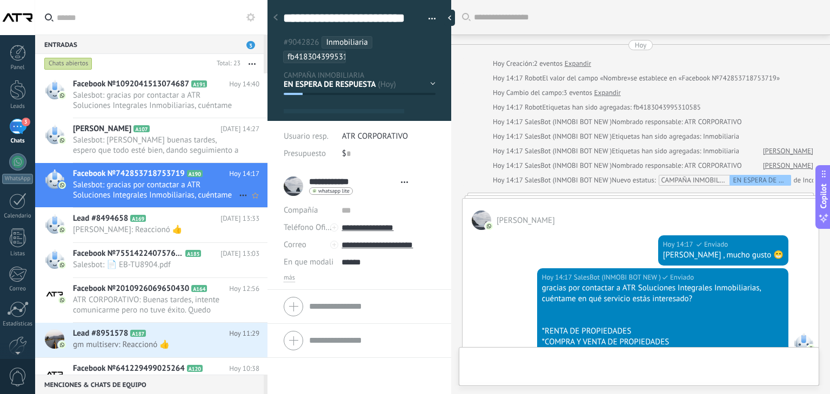
type textarea "**********"
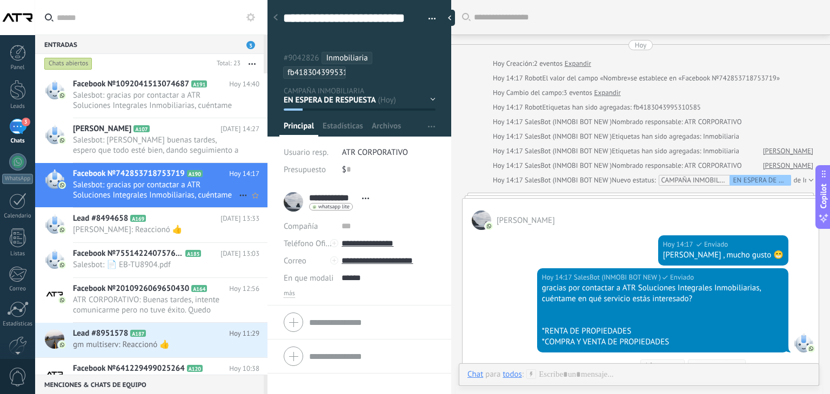
scroll to position [128, 0]
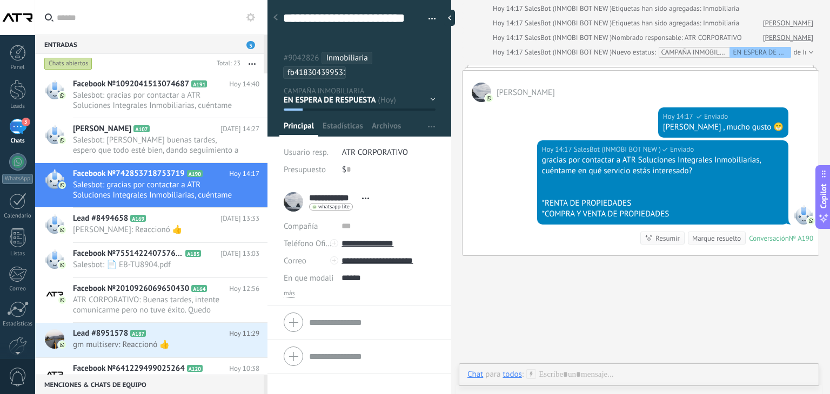
click at [510, 374] on div "todos" at bounding box center [511, 374] width 19 height 10
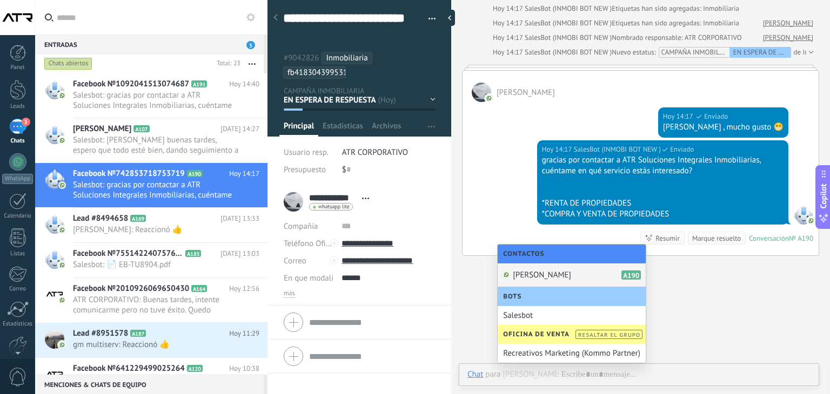
click at [517, 275] on span "[PERSON_NAME]" at bounding box center [542, 275] width 58 height 10
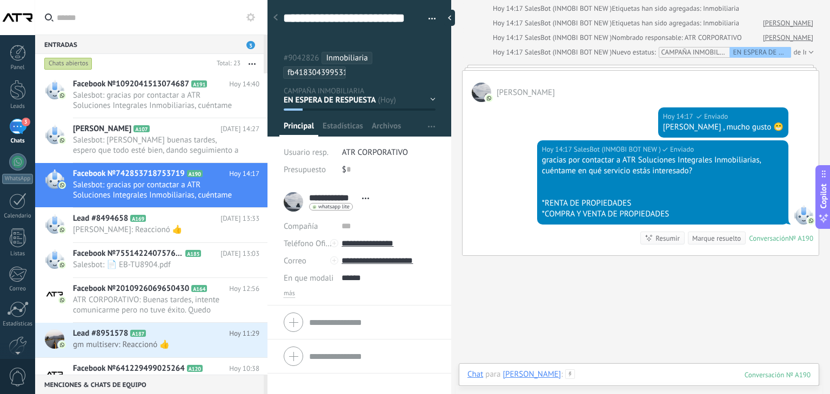
paste div
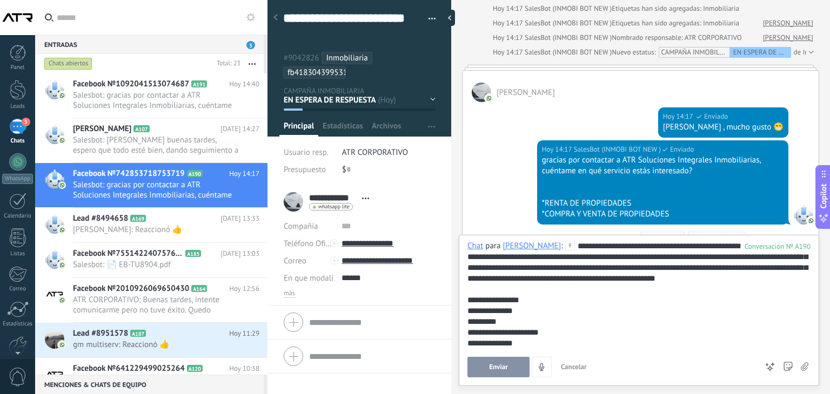
click at [609, 246] on div "**********" at bounding box center [637, 333] width 340 height 184
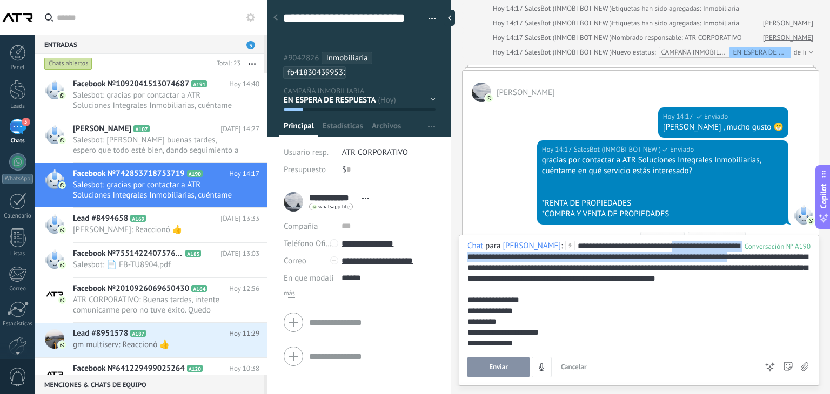
drag, startPoint x: 760, startPoint y: 257, endPoint x: 665, endPoint y: 245, distance: 95.8
click at [665, 245] on div "**********" at bounding box center [637, 333] width 340 height 184
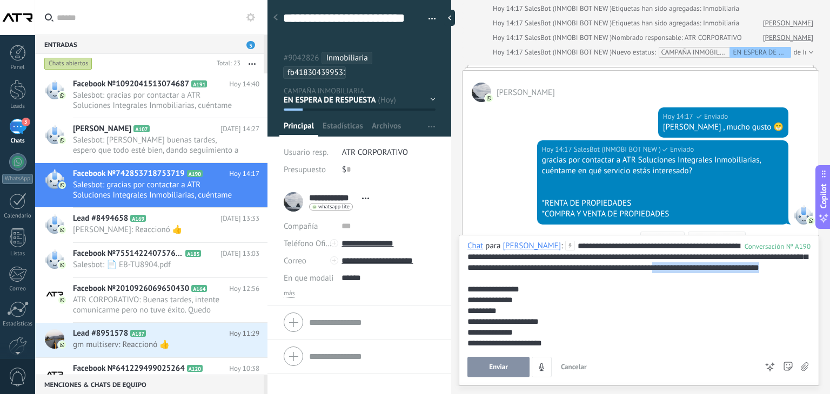
drag, startPoint x: 564, startPoint y: 280, endPoint x: 733, endPoint y: 268, distance: 170.0
click at [733, 268] on div "**********" at bounding box center [637, 333] width 340 height 184
drag, startPoint x: 509, startPoint y: 312, endPoint x: 463, endPoint y: 286, distance: 52.7
click at [463, 286] on div "**********" at bounding box center [639, 310] width 360 height 151
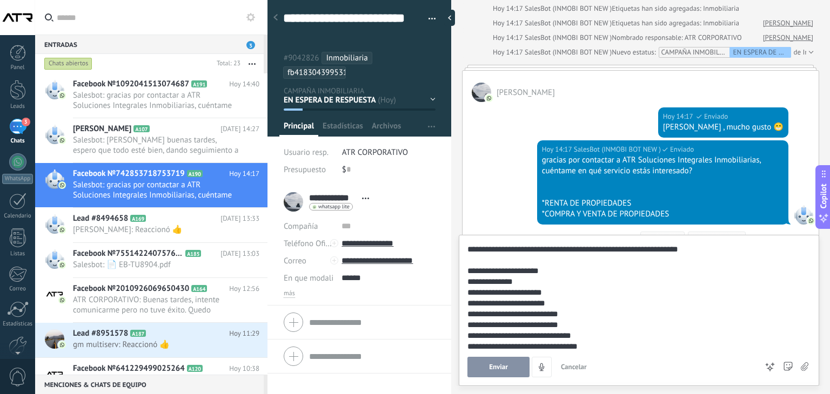
scroll to position [32, 0]
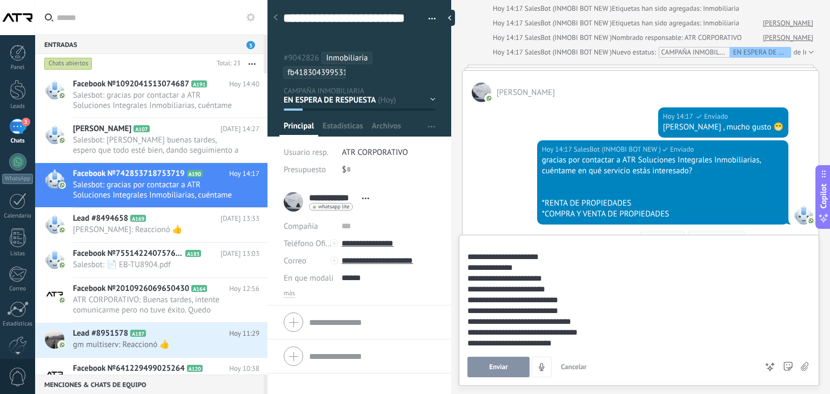
click at [579, 342] on div "**********" at bounding box center [637, 343] width 340 height 11
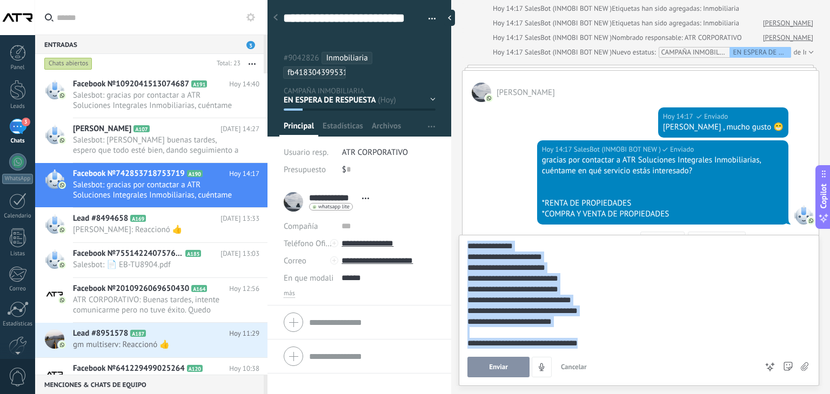
scroll to position [0, 0]
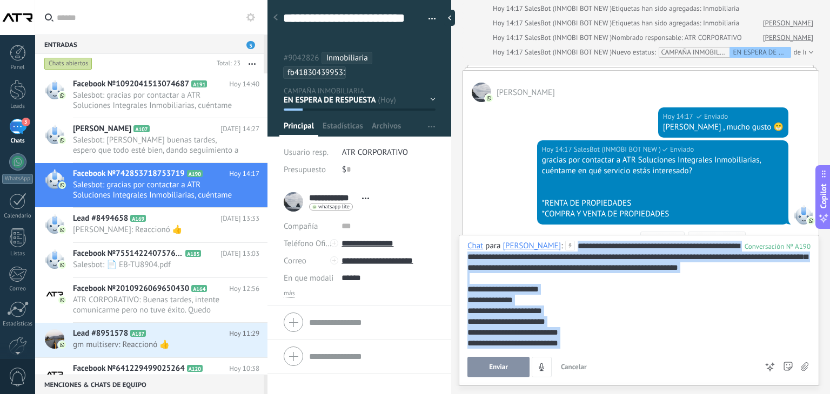
copy div "**********"
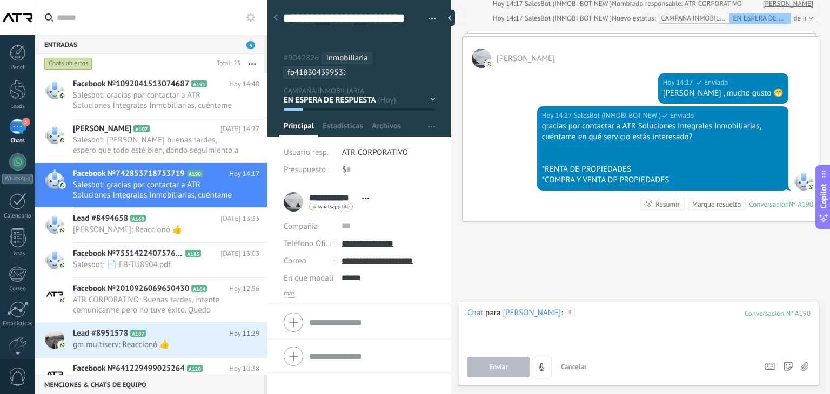
scroll to position [178, 0]
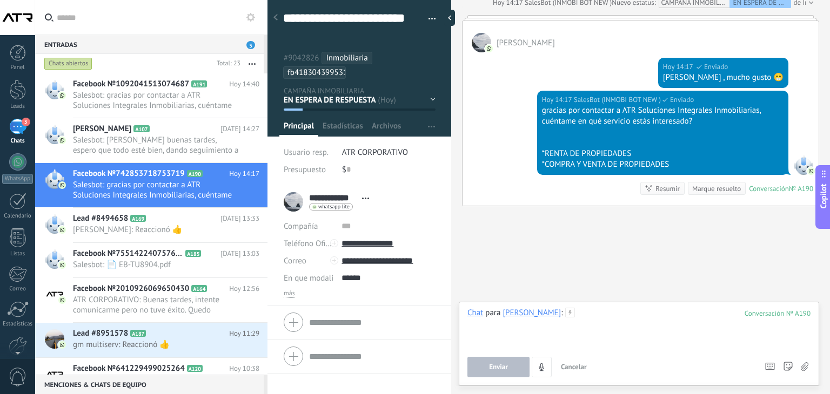
click at [583, 316] on div at bounding box center [638, 328] width 343 height 41
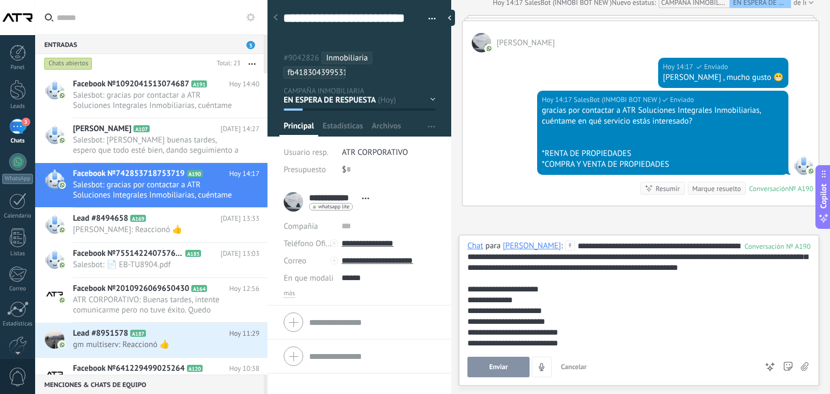
scroll to position [54, 0]
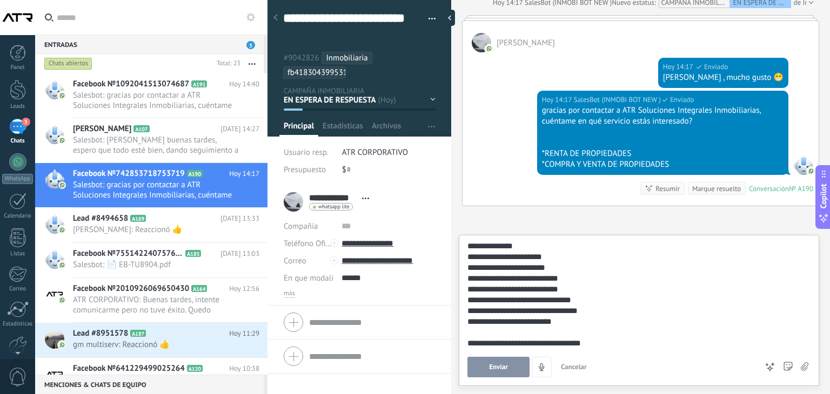
click at [507, 366] on span "Enviar" at bounding box center [498, 368] width 19 height 8
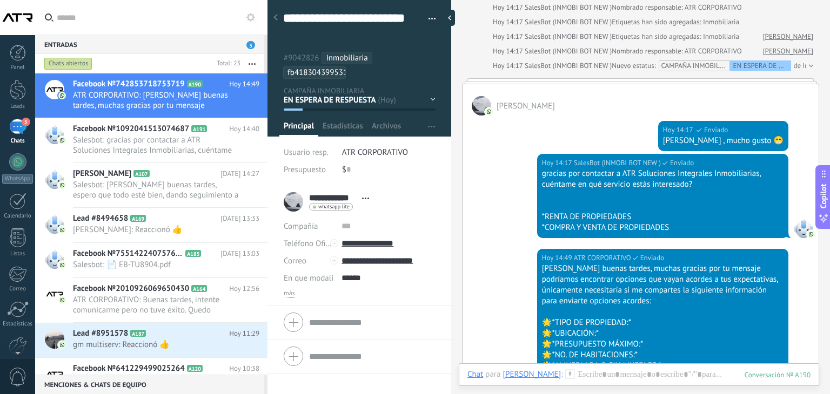
scroll to position [111, 0]
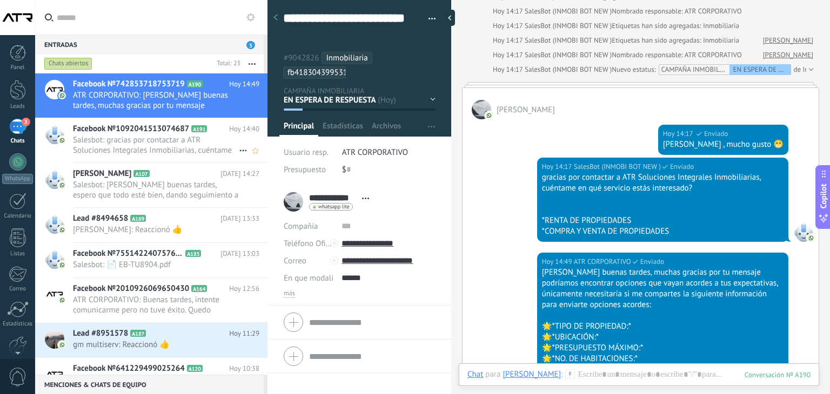
click at [143, 146] on span "Salesbot: gracias por contactar a ATR Soluciones Integrales Inmobiliarias, cuén…" at bounding box center [156, 145] width 166 height 21
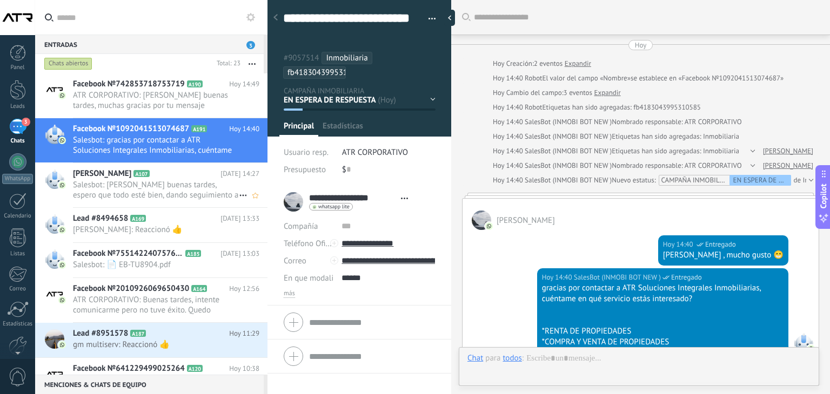
type textarea "**********"
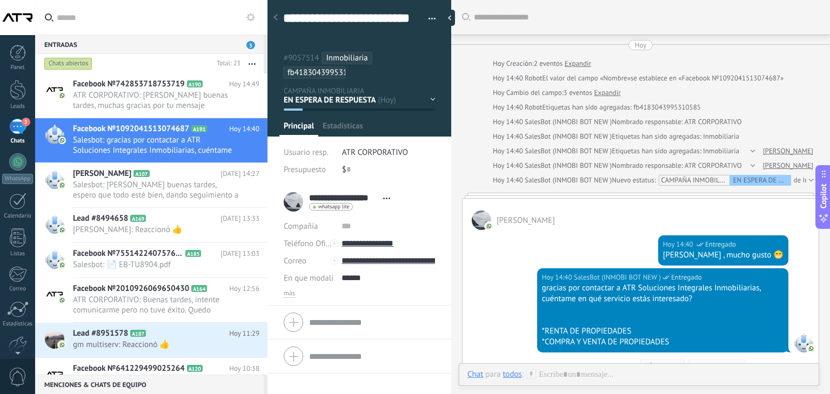
scroll to position [128, 0]
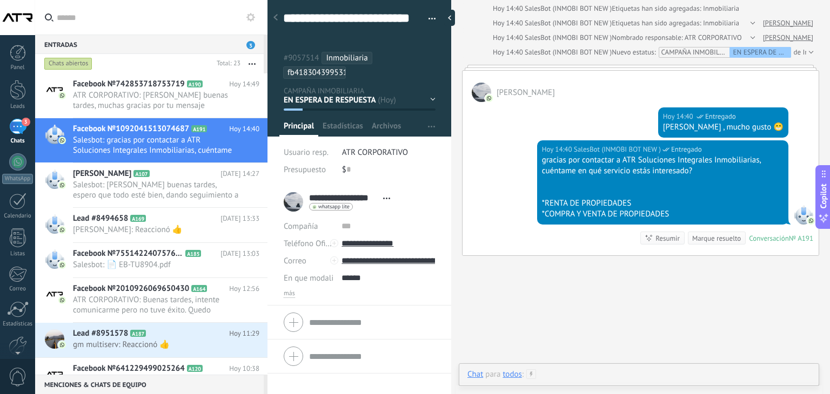
click at [553, 372] on div at bounding box center [638, 385] width 343 height 32
paste div
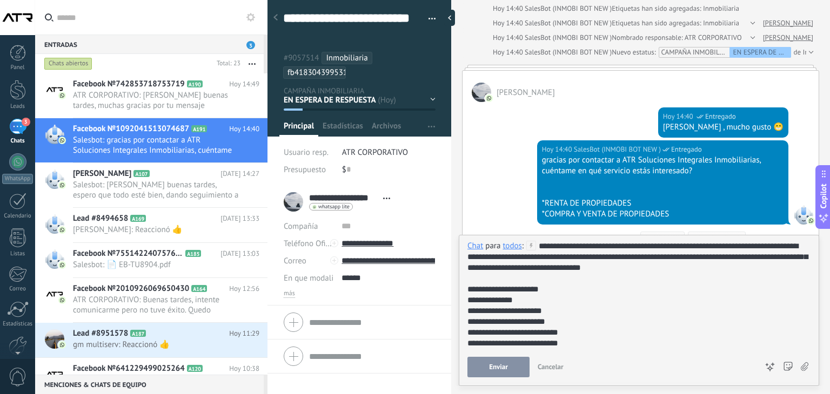
click at [514, 245] on div "todos" at bounding box center [511, 246] width 19 height 10
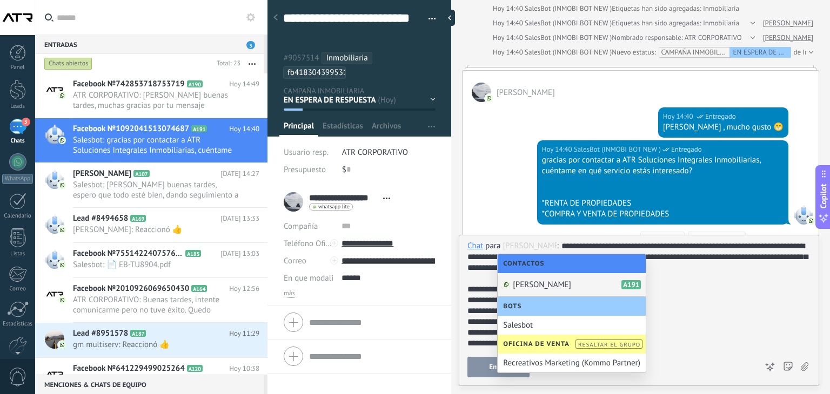
click at [534, 285] on span "[PERSON_NAME]" at bounding box center [542, 285] width 58 height 10
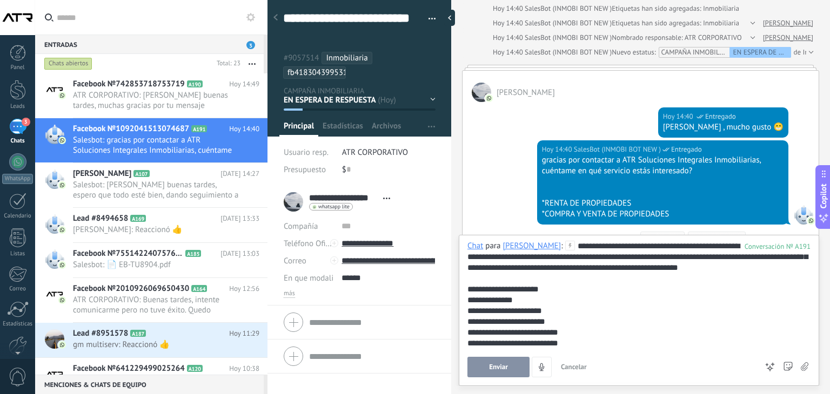
click at [625, 246] on div "**********" at bounding box center [637, 322] width 340 height 162
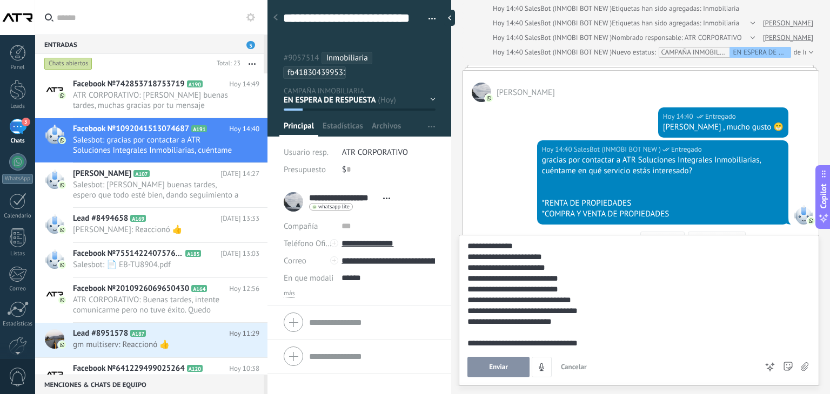
click at [503, 369] on span "Enviar" at bounding box center [498, 368] width 19 height 8
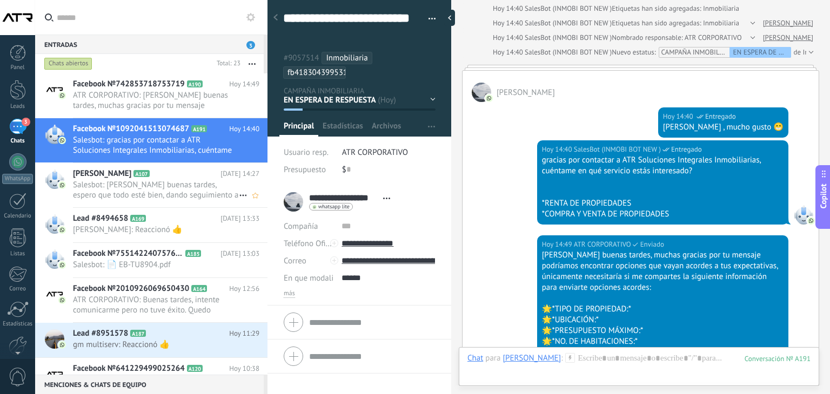
scroll to position [381, 0]
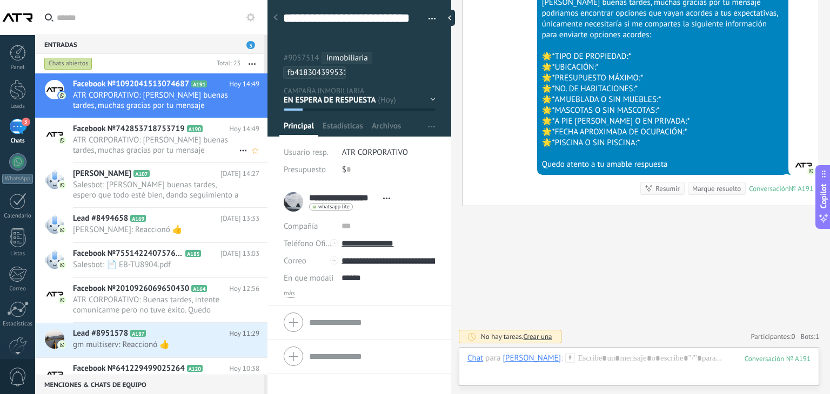
click at [136, 154] on span "ATR CORPORATIVO: [PERSON_NAME] buenas tardes, muchas gracias por tu mensaje pod…" at bounding box center [156, 145] width 166 height 21
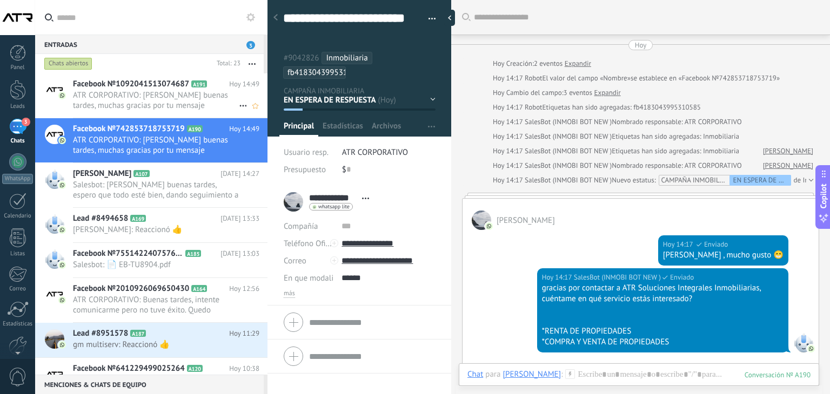
scroll to position [277, 0]
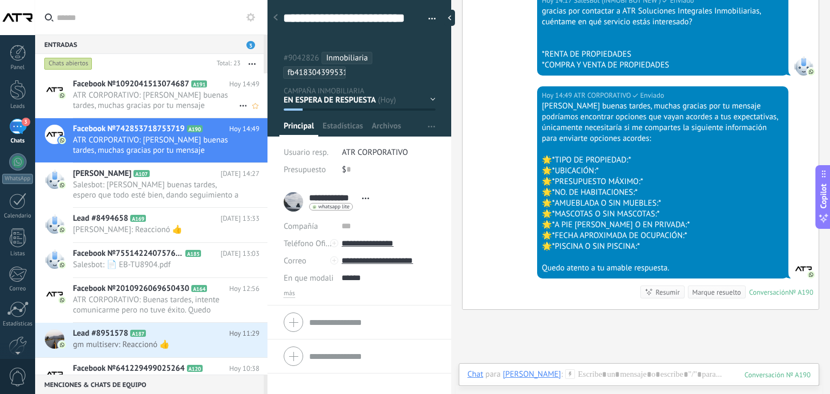
click at [136, 102] on span "ATR CORPORATIVO: [PERSON_NAME] buenas tardes, muchas gracias por tu mensaje pod…" at bounding box center [156, 100] width 166 height 21
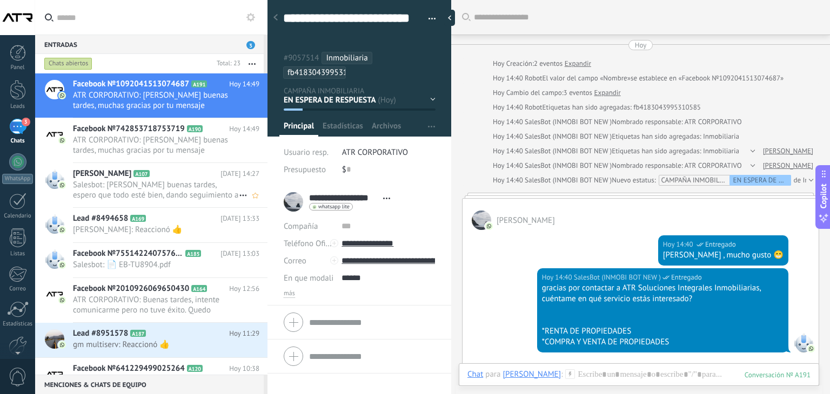
scroll to position [277, 0]
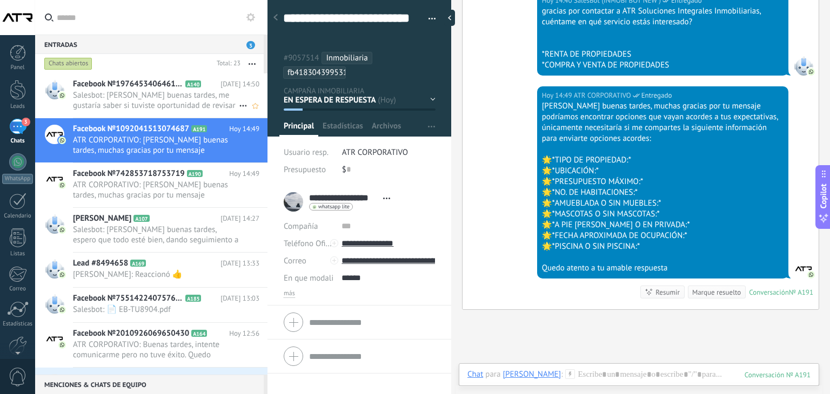
click at [163, 106] on span "Salesbot: [PERSON_NAME] buenas tardes, me gustaría saber si tuviste oportunidad…" at bounding box center [156, 100] width 166 height 21
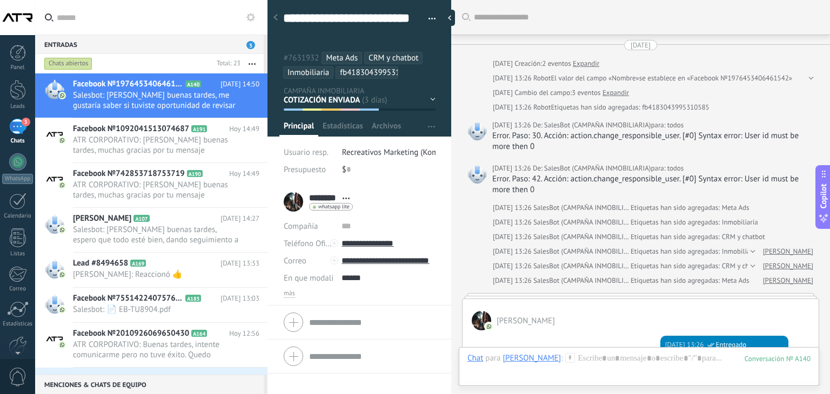
scroll to position [32, 0]
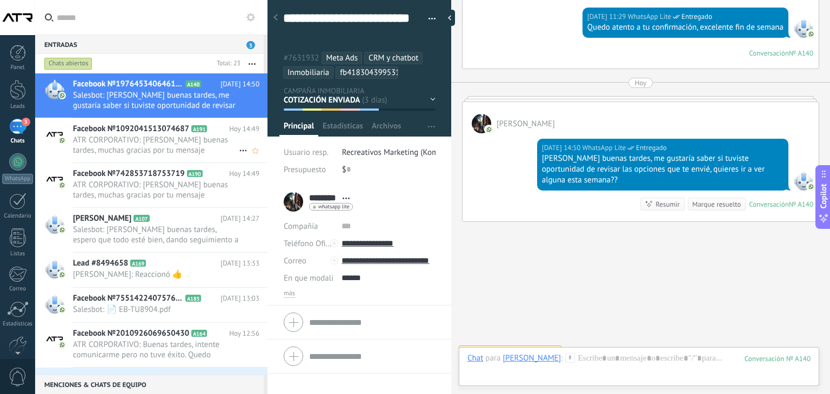
click at [153, 133] on span "Facebook №1092041513074687" at bounding box center [131, 129] width 116 height 11
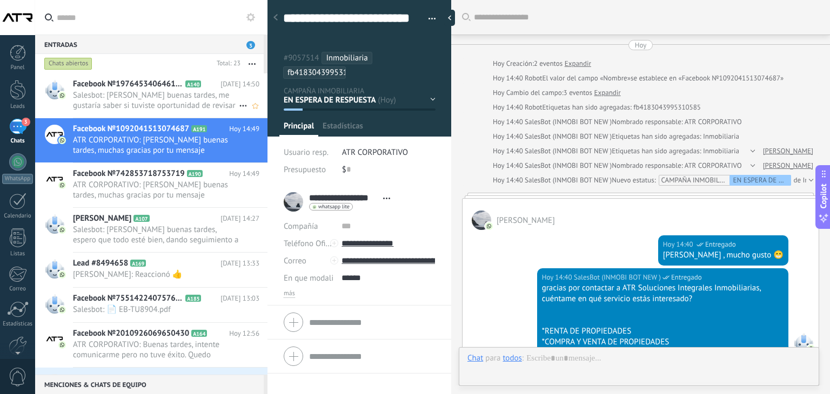
click at [140, 87] on span "Facebook №1976453406461542" at bounding box center [128, 84] width 110 height 11
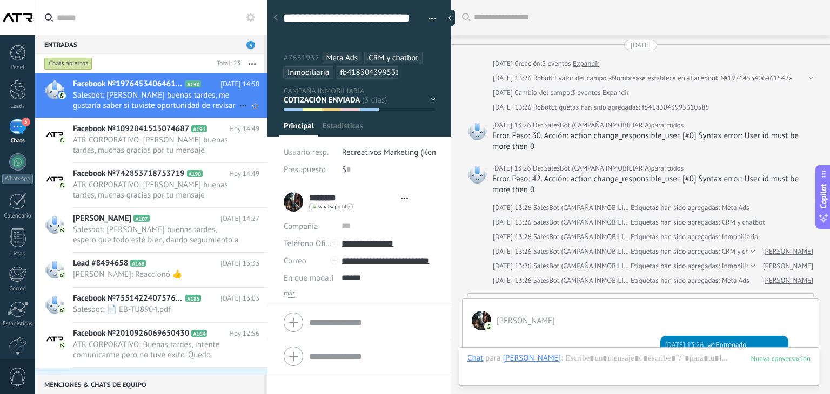
type textarea "**********"
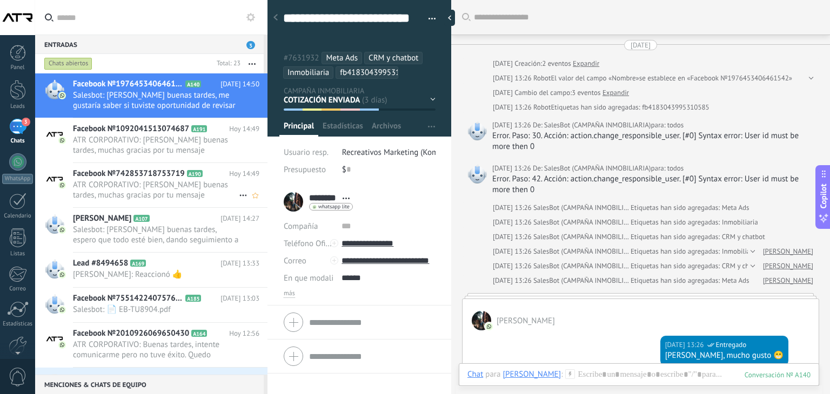
scroll to position [2189, 0]
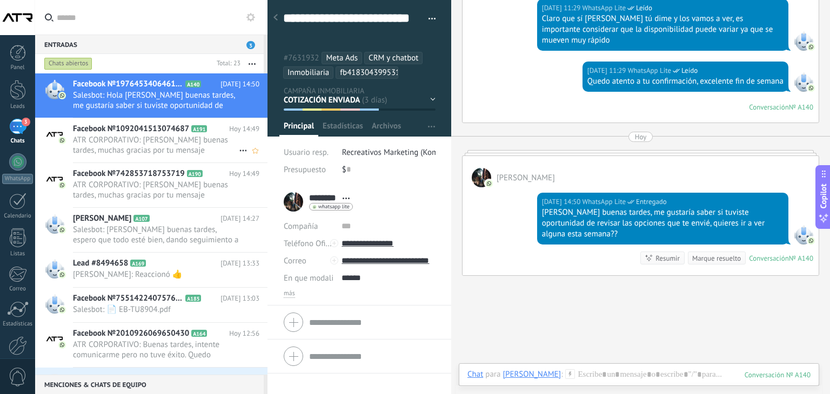
click at [133, 140] on span "ATR CORPORATIVO: [PERSON_NAME] buenas tardes, muchas gracias por tu mensaje pod…" at bounding box center [156, 145] width 166 height 21
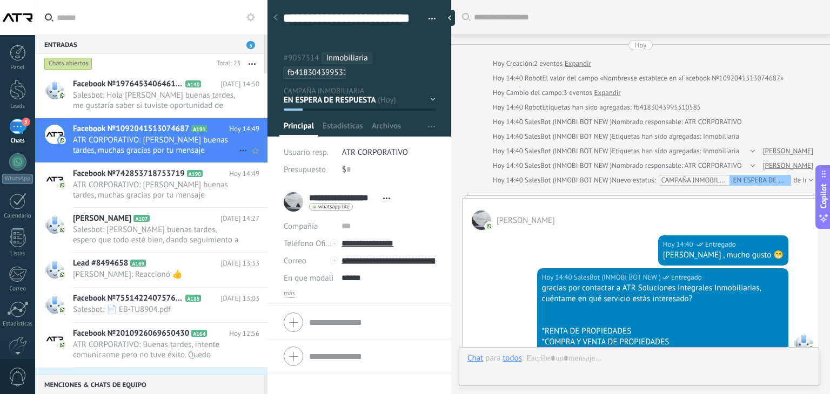
scroll to position [32, 0]
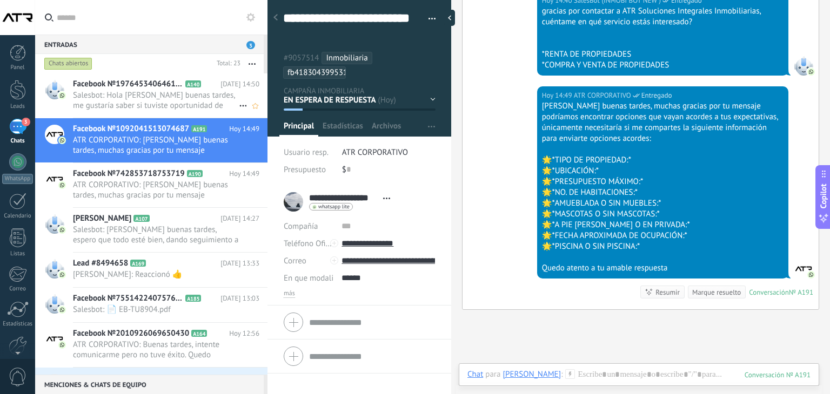
click at [125, 103] on span "Salesbot: Hola Cris buenas tardes, me gustaría saber si tuviste oportunidad de …" at bounding box center [156, 100] width 166 height 21
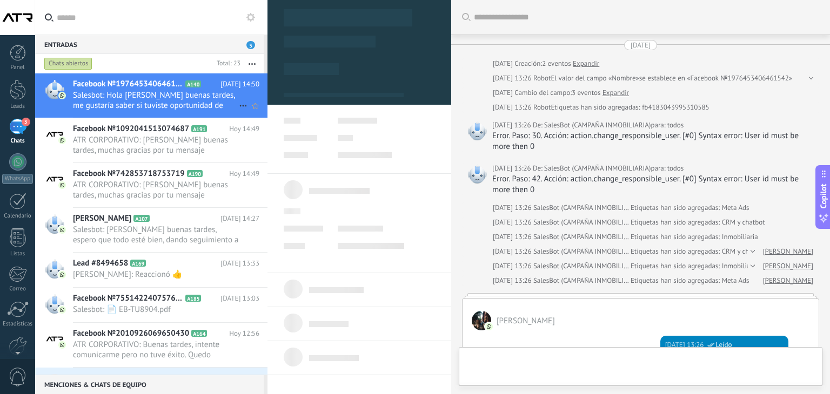
type textarea "**********"
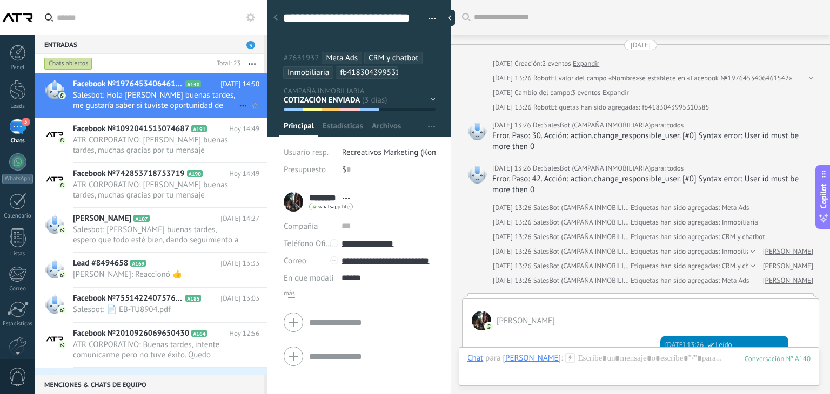
scroll to position [2243, 0]
